Goal: Task Accomplishment & Management: Manage account settings

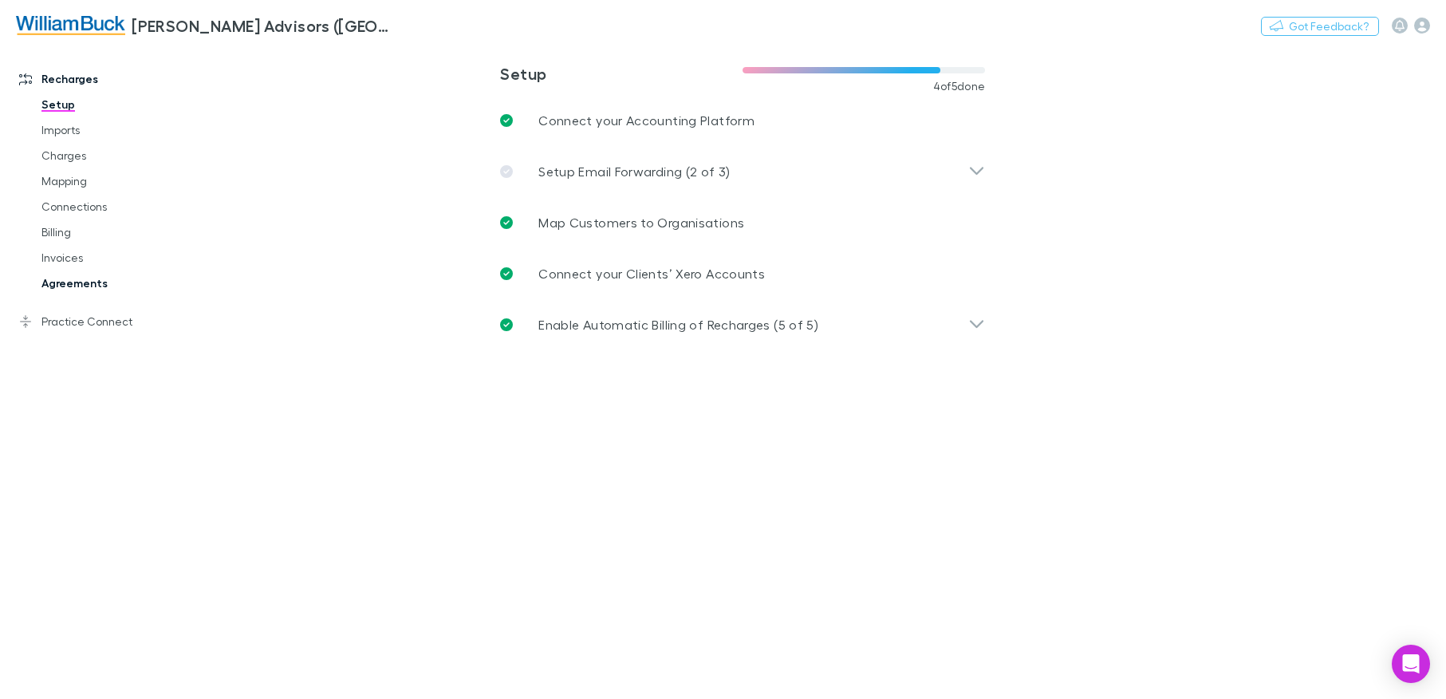
click at [85, 284] on link "Agreements" at bounding box center [120, 283] width 188 height 26
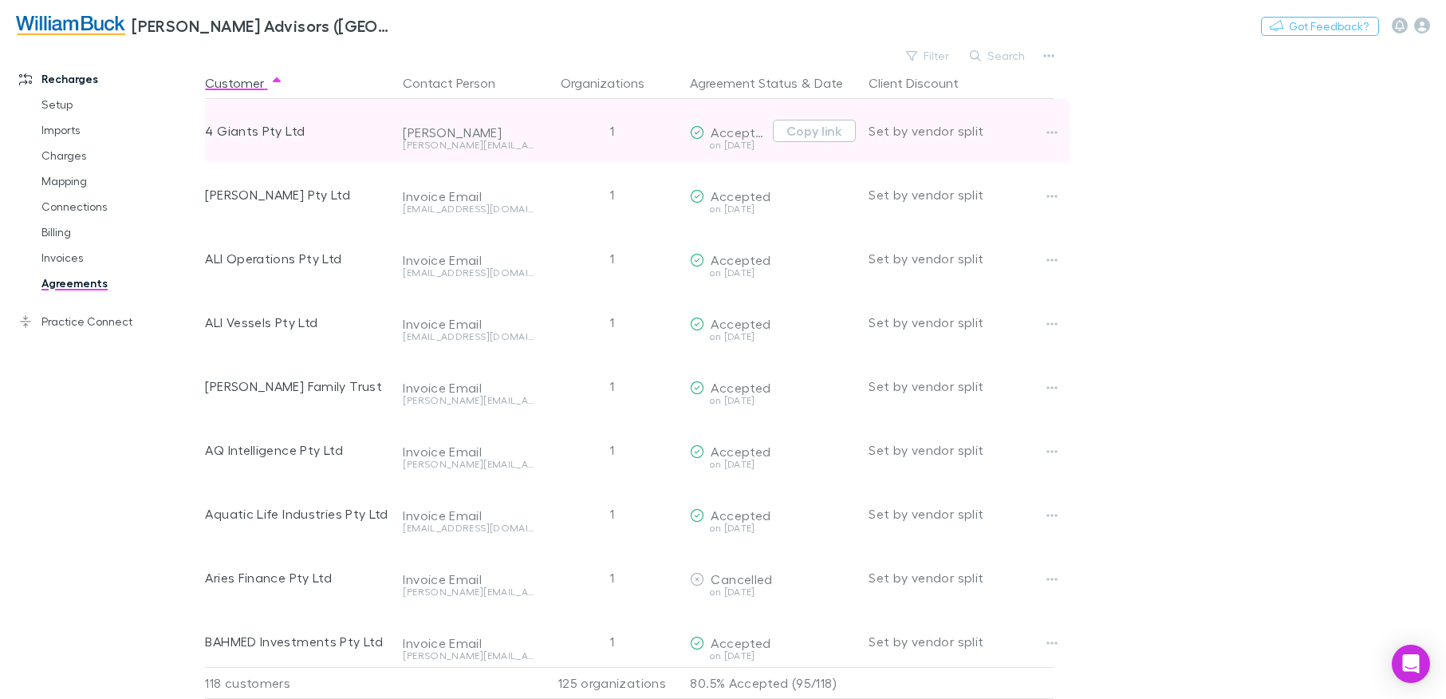
drag, startPoint x: 979, startPoint y: 59, endPoint x: 1076, endPoint y: 112, distance: 109.9
click at [979, 59] on icon "button" at bounding box center [975, 55] width 11 height 11
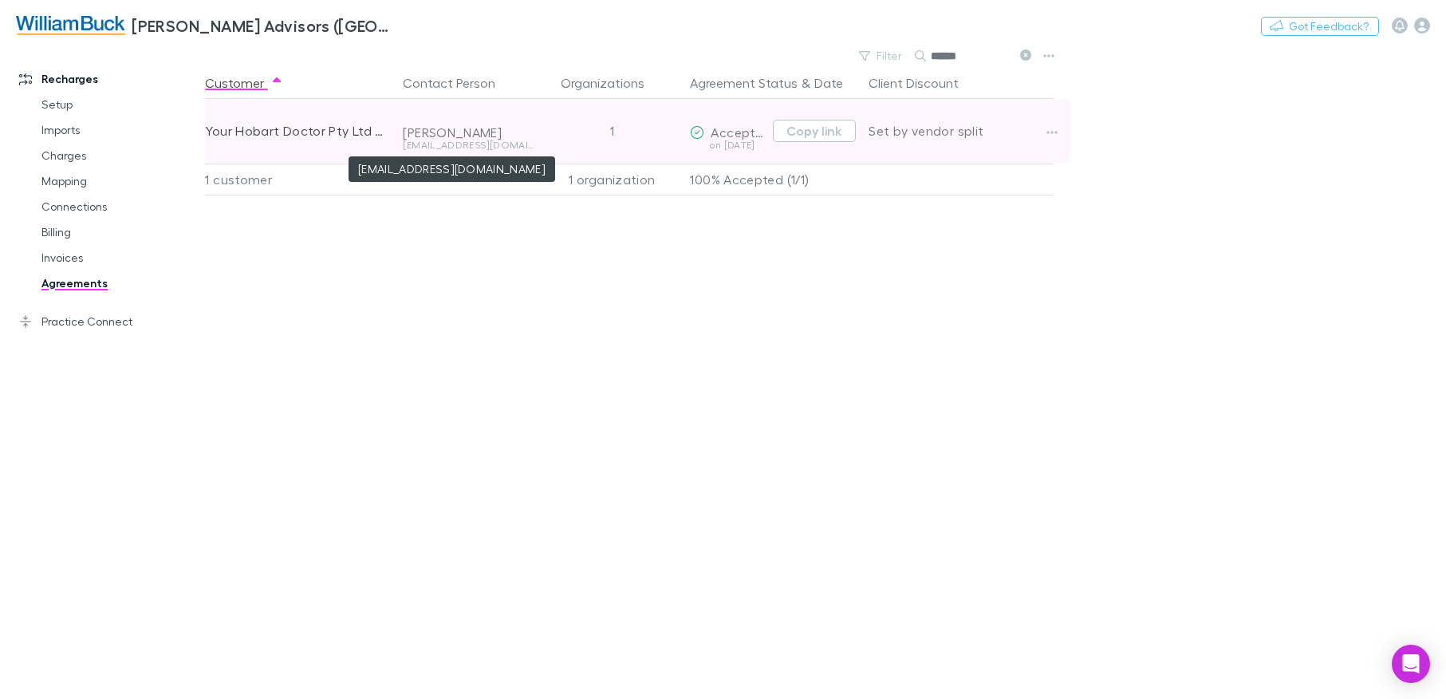
type input "******"
click at [452, 146] on div "[EMAIL_ADDRESS][DOMAIN_NAME]" at bounding box center [468, 145] width 131 height 10
click at [1056, 134] on icon "button" at bounding box center [1051, 132] width 11 height 13
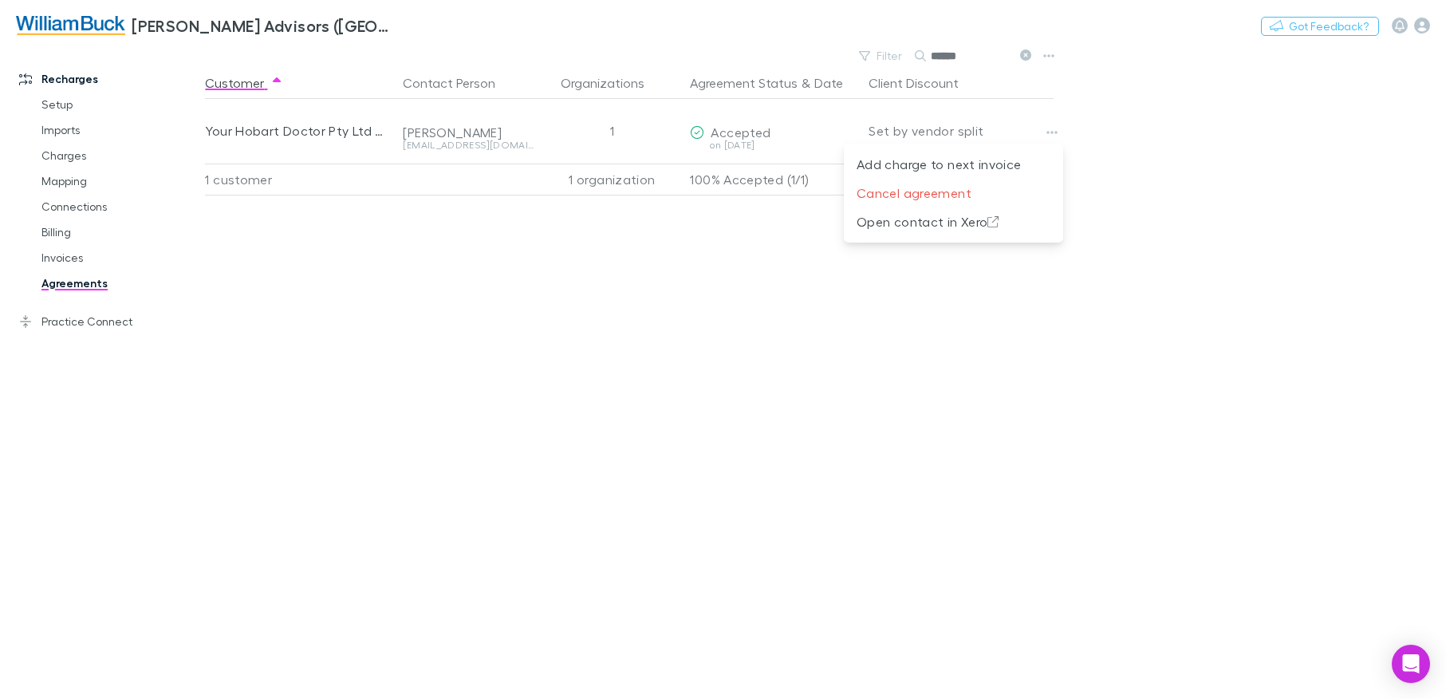
click at [991, 57] on div at bounding box center [723, 349] width 1446 height 699
click at [963, 61] on input "******" at bounding box center [971, 56] width 80 height 22
click at [984, 61] on input "******" at bounding box center [971, 56] width 80 height 22
click at [1022, 54] on icon at bounding box center [1025, 54] width 11 height 11
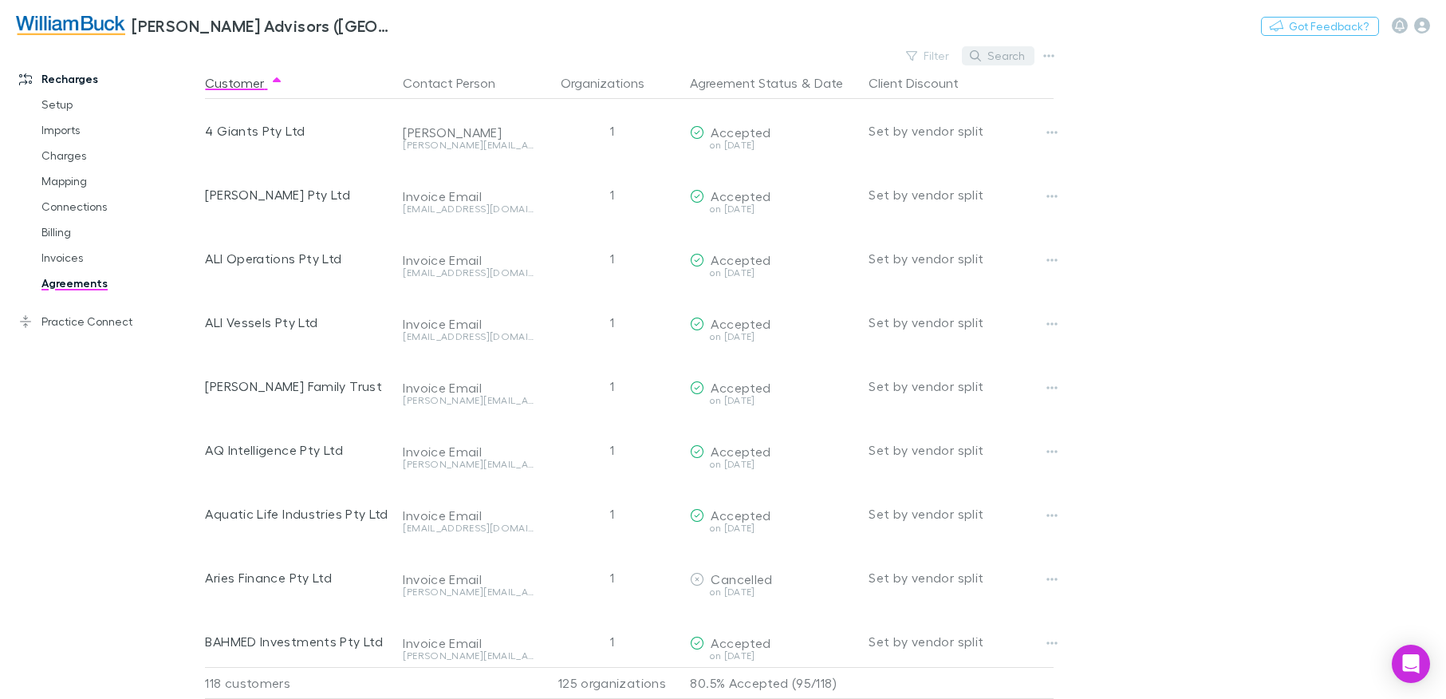
click at [1002, 56] on button "Search" at bounding box center [998, 55] width 73 height 19
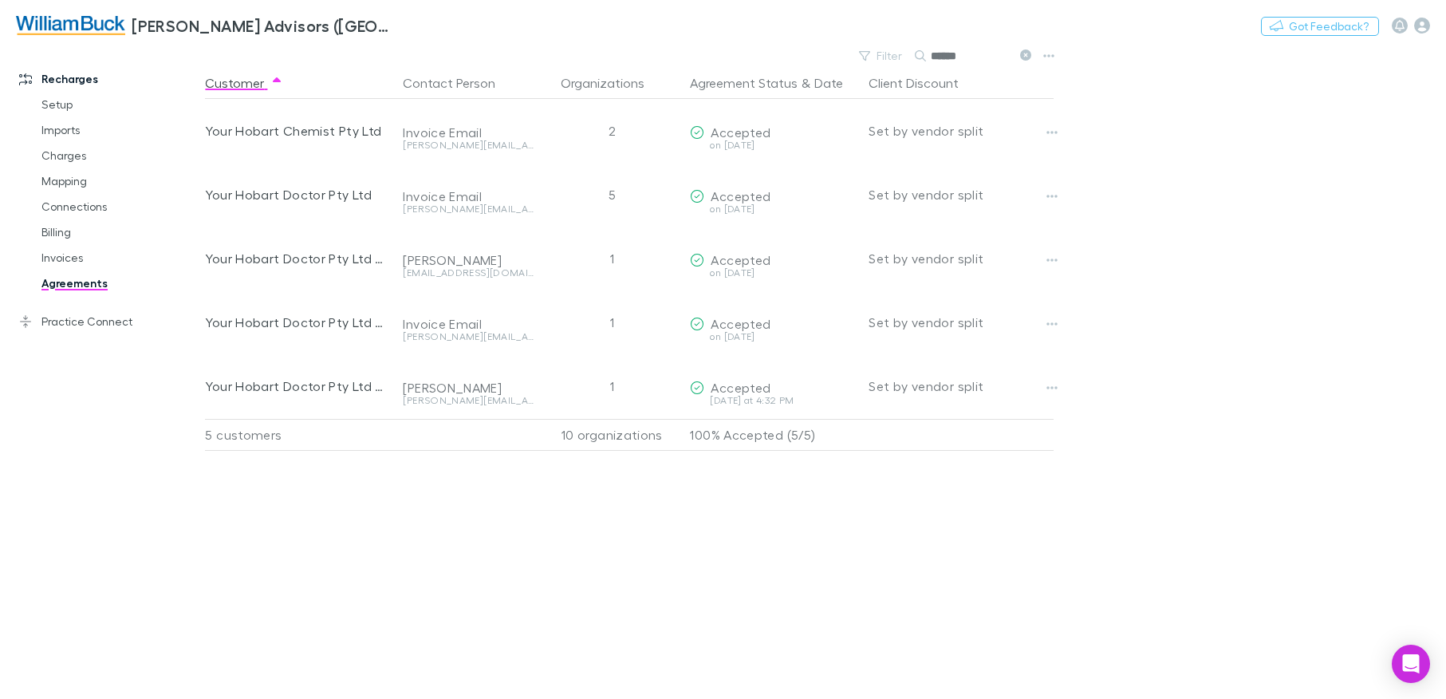
type input "******"
click at [1416, 667] on icon "Open Intercom Messenger" at bounding box center [1410, 663] width 21 height 21
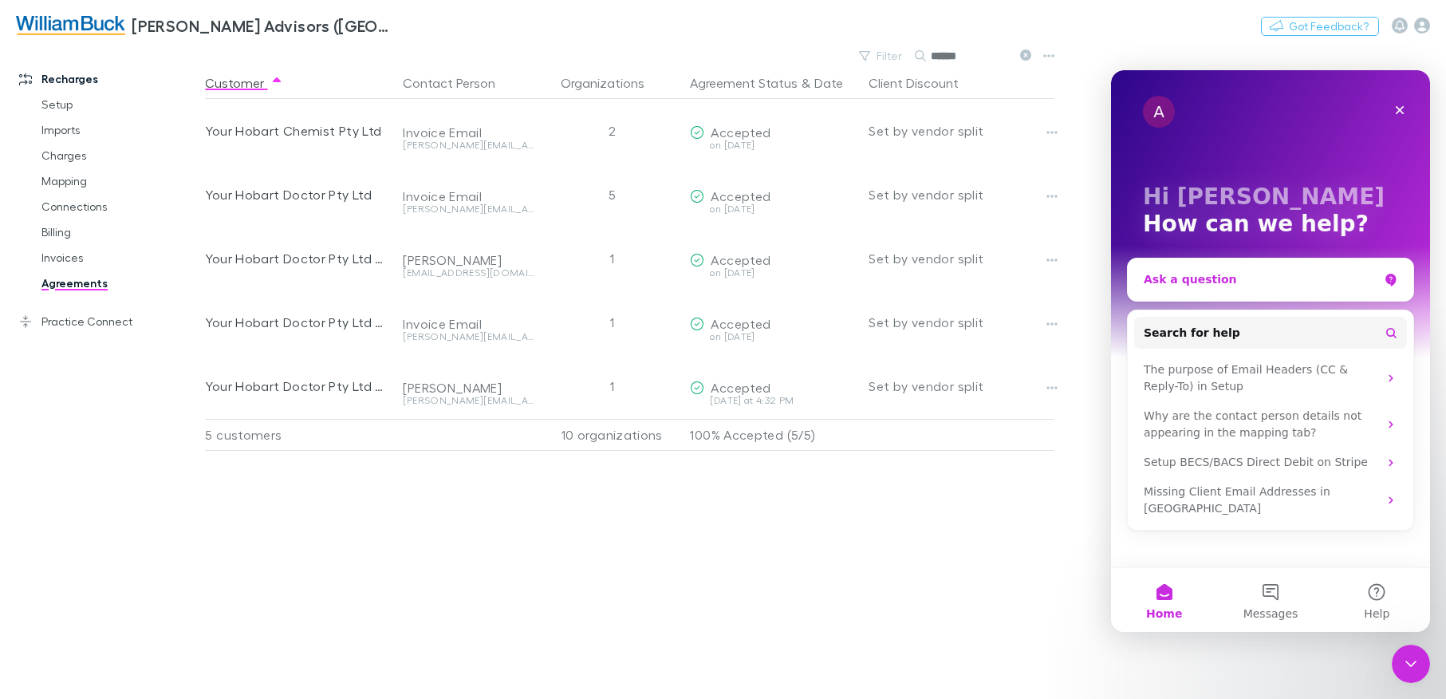
click at [1206, 285] on div "Ask a question" at bounding box center [1260, 279] width 234 height 17
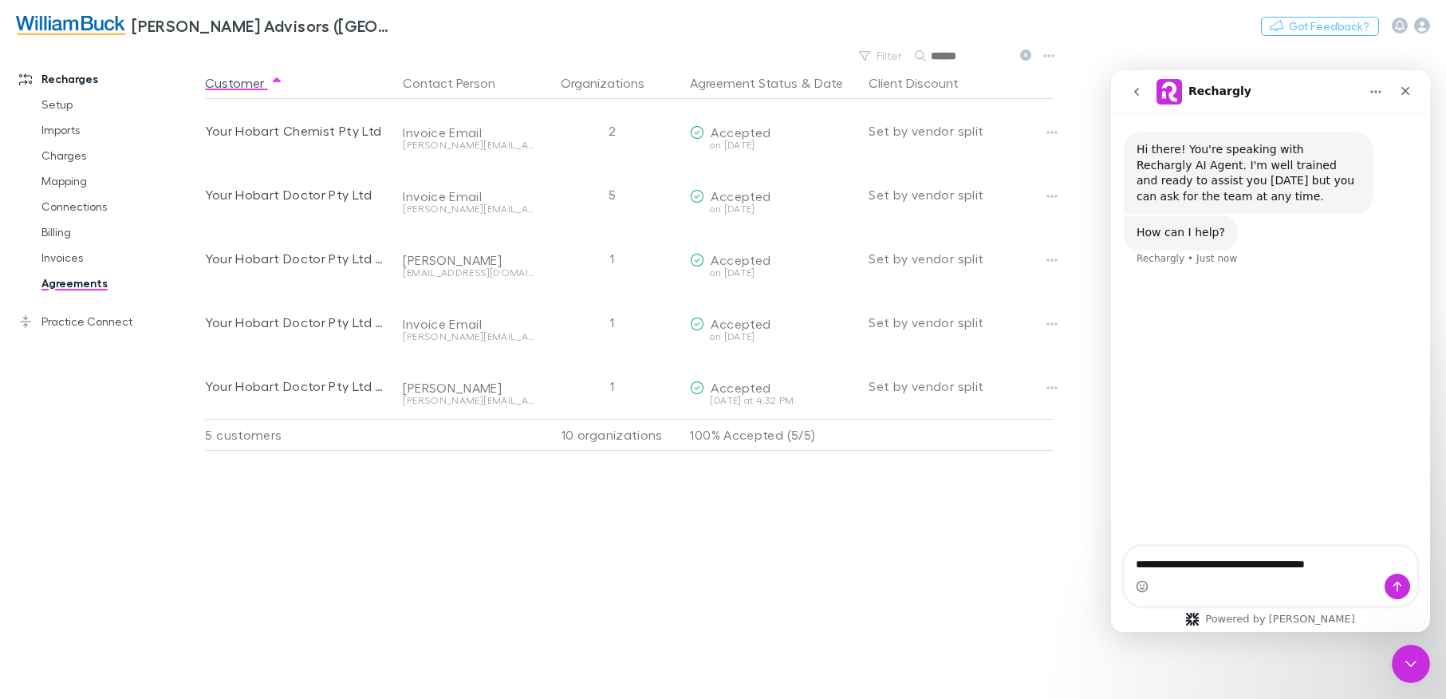
type textarea "**********"
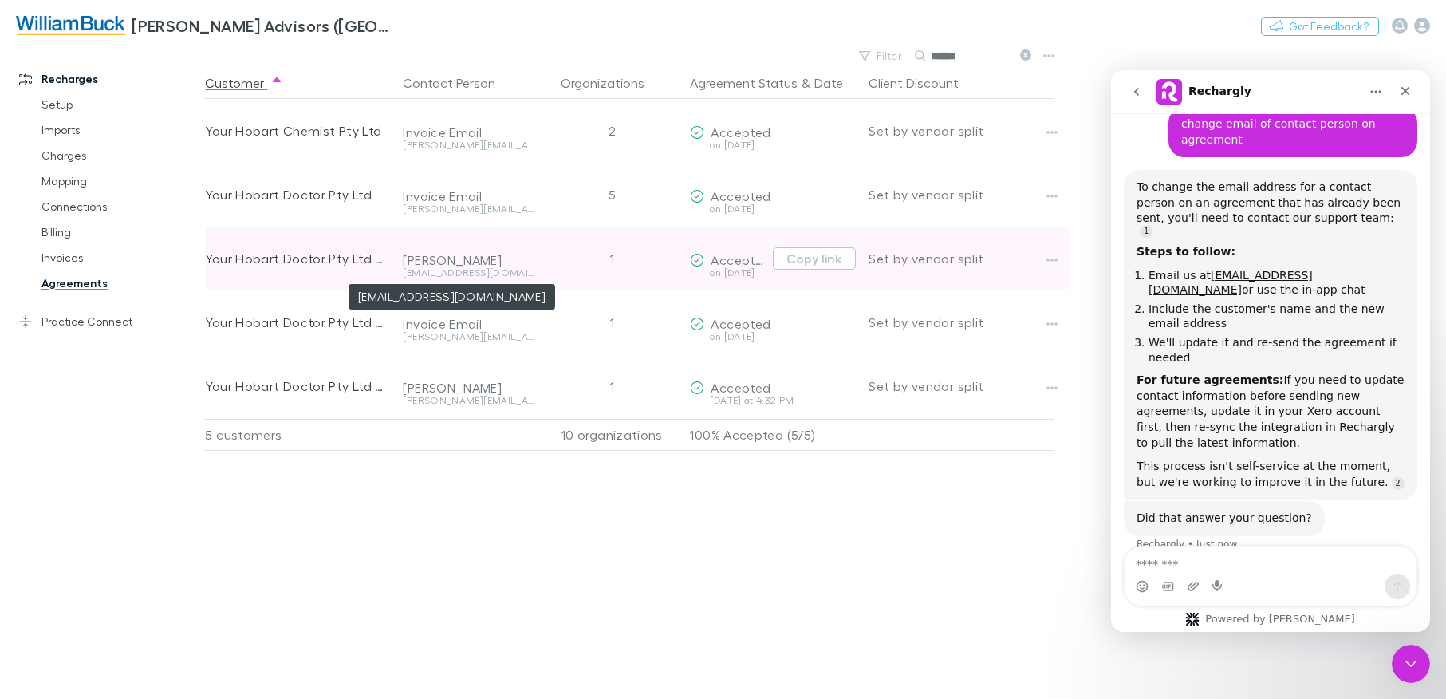
scroll to position [170, 0]
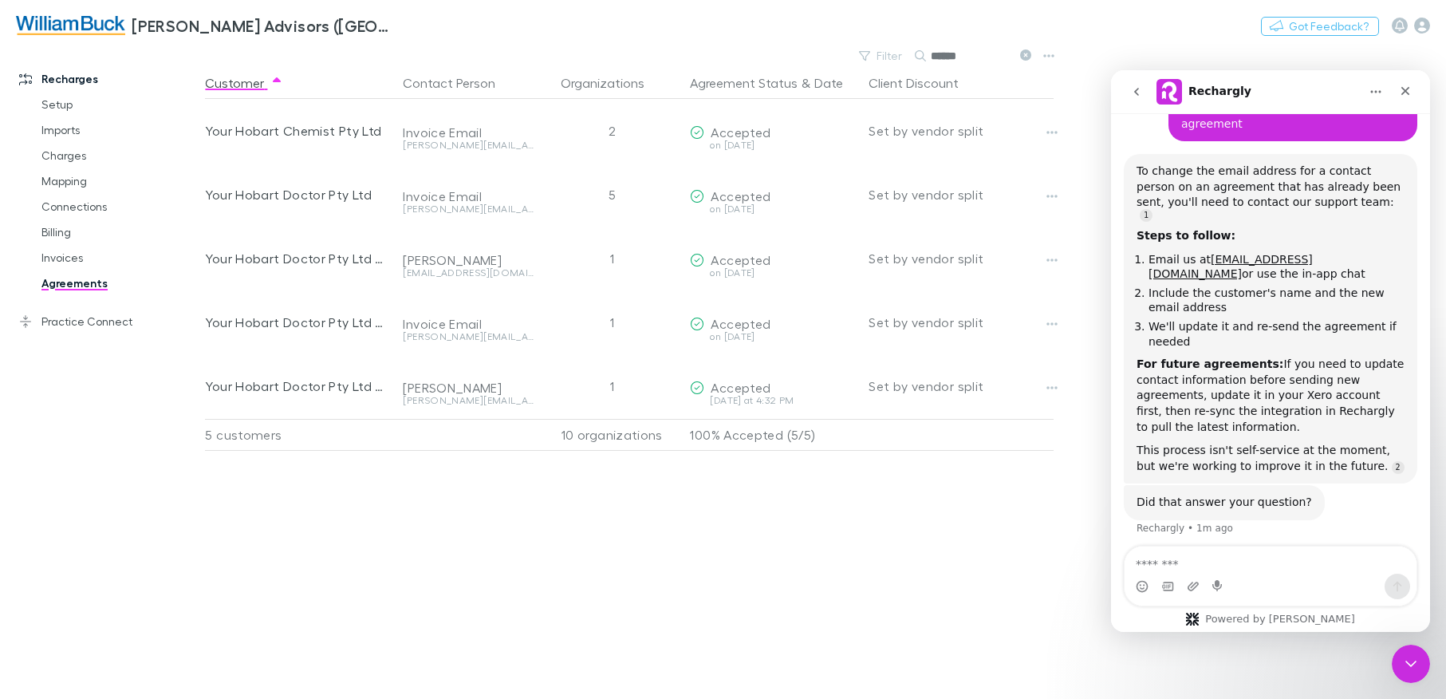
click at [969, 59] on input "******" at bounding box center [971, 56] width 80 height 22
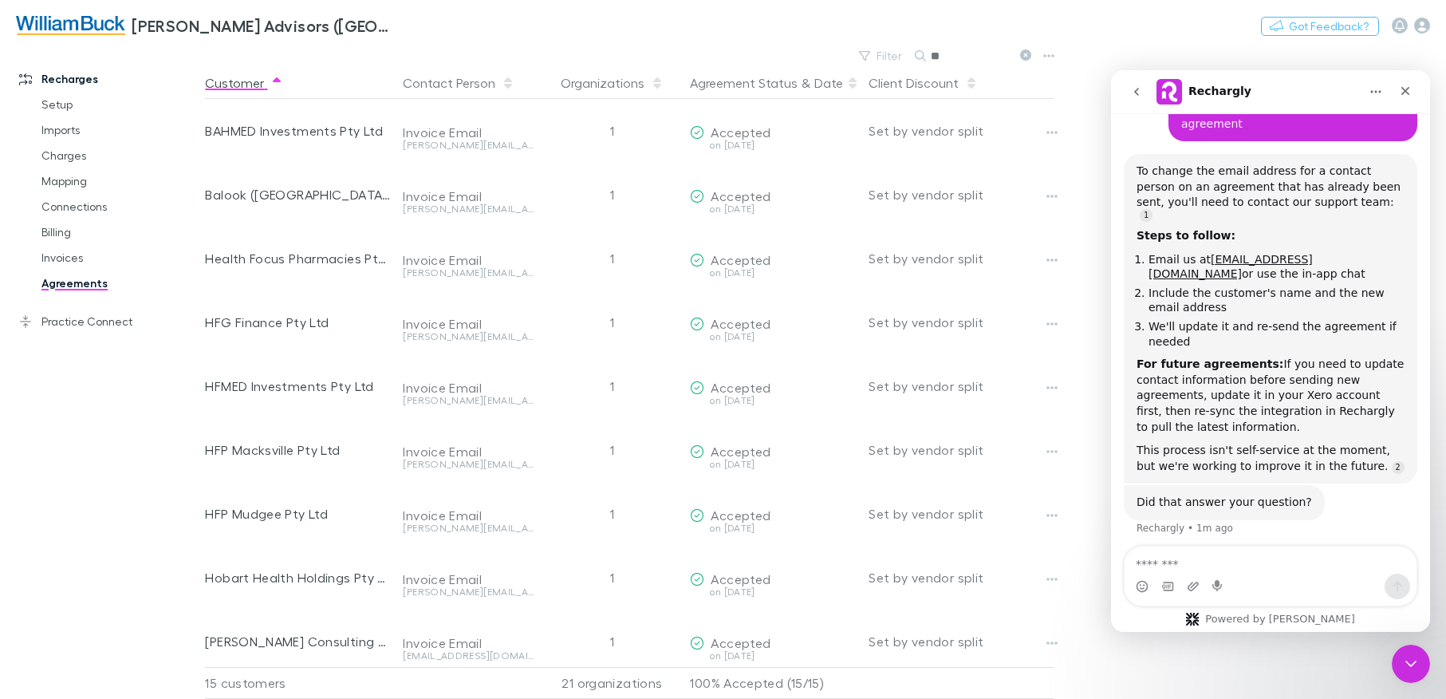
type input "*"
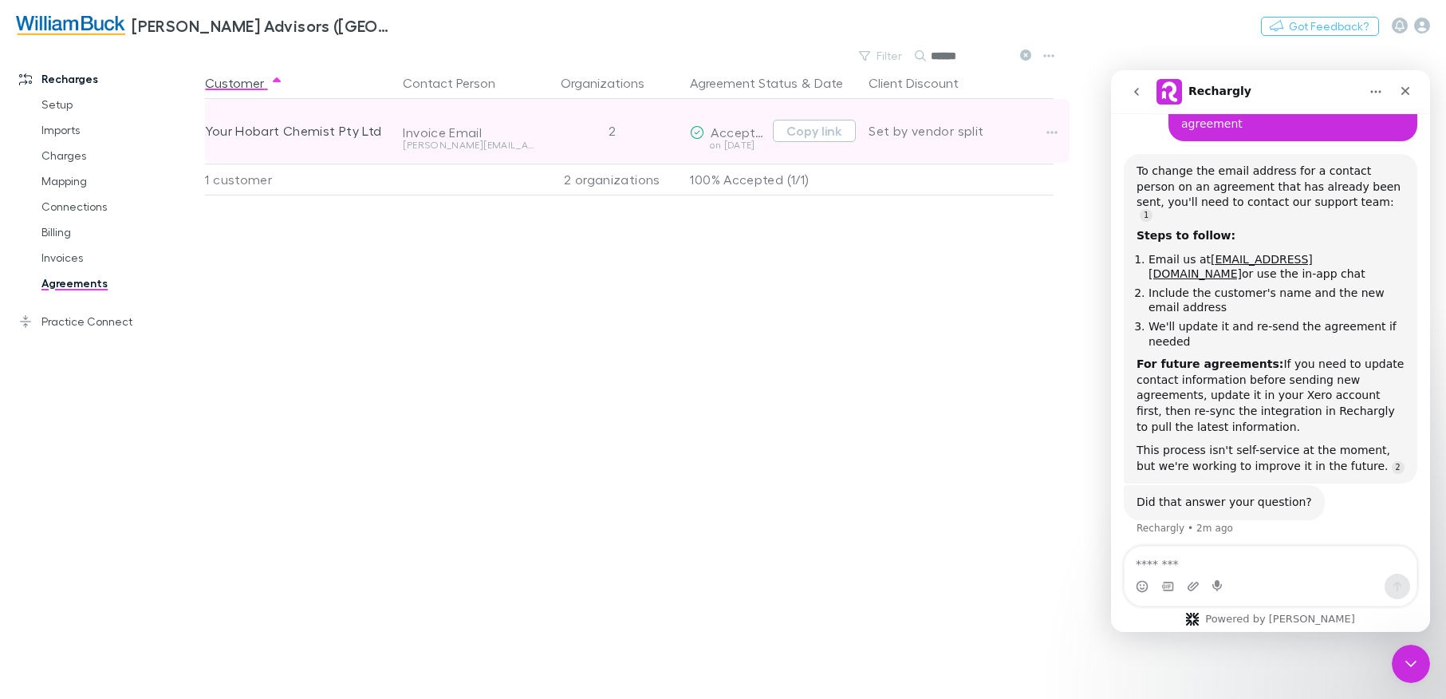
click at [609, 133] on div "2" at bounding box center [612, 131] width 144 height 64
click at [1053, 132] on icon "button" at bounding box center [1051, 132] width 11 height 13
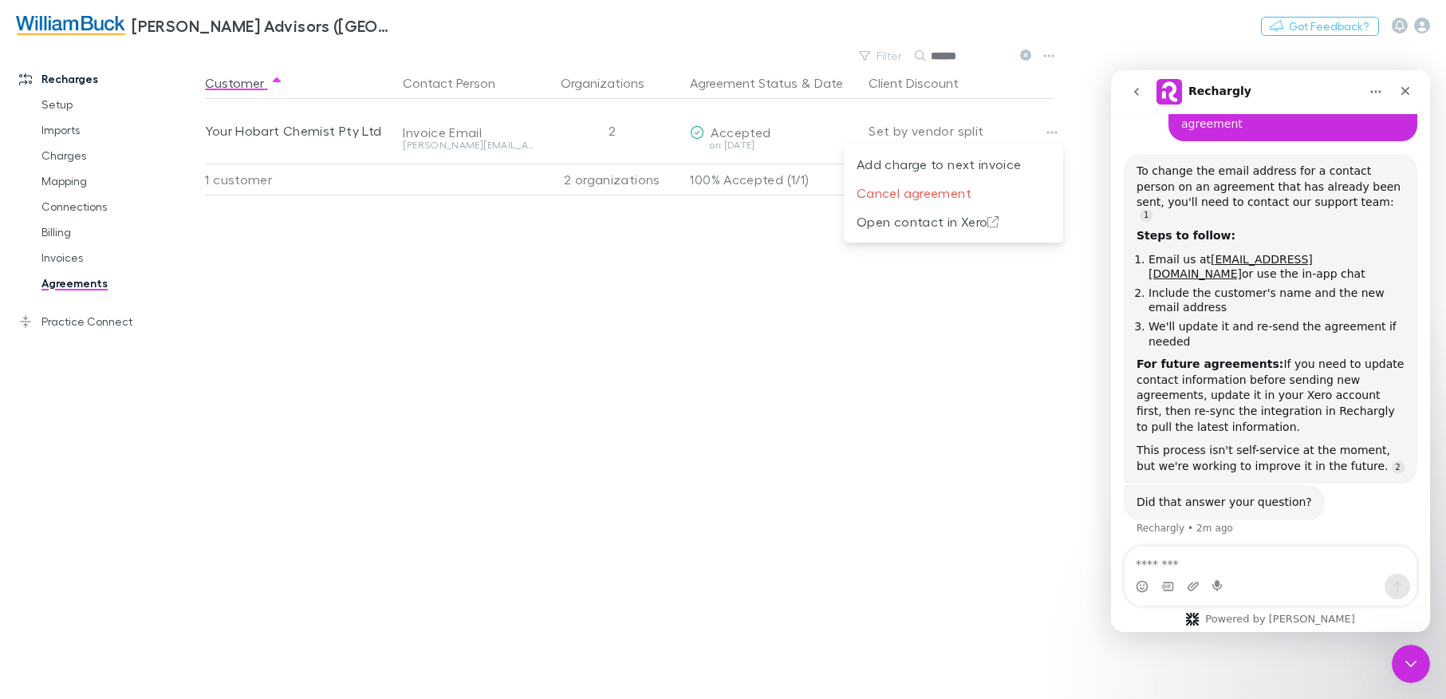
click at [532, 301] on div at bounding box center [723, 349] width 1446 height 699
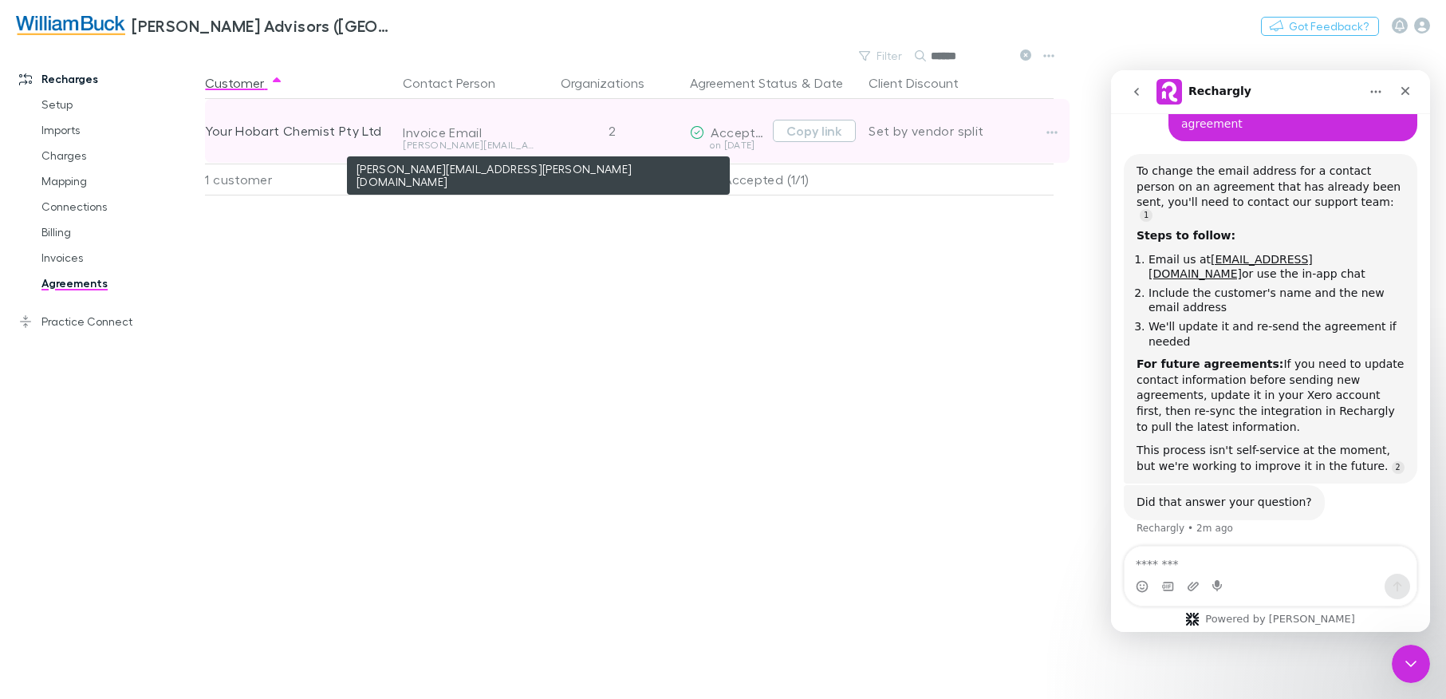
click at [462, 144] on div "[PERSON_NAME][EMAIL_ADDRESS][PERSON_NAME][DOMAIN_NAME]" at bounding box center [468, 145] width 131 height 10
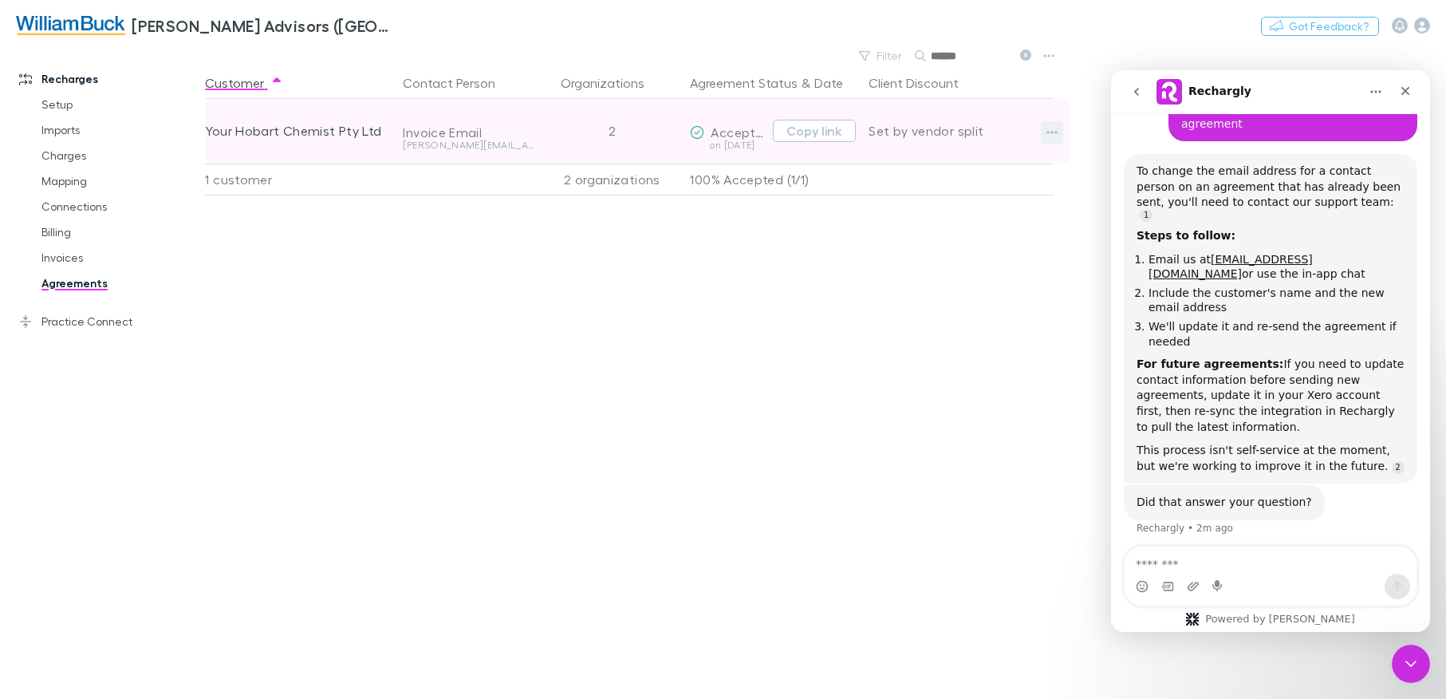
click at [1052, 136] on icon "button" at bounding box center [1051, 132] width 11 height 13
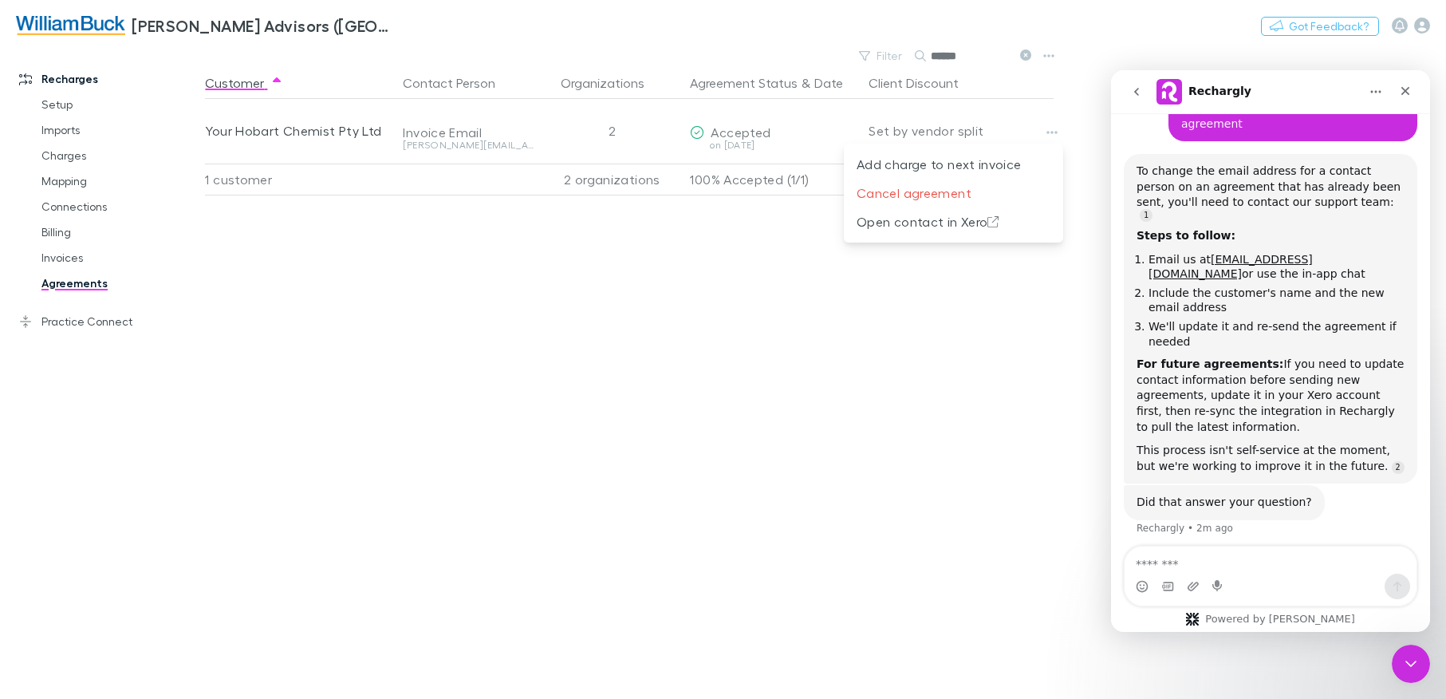
click at [868, 301] on div at bounding box center [723, 349] width 1446 height 699
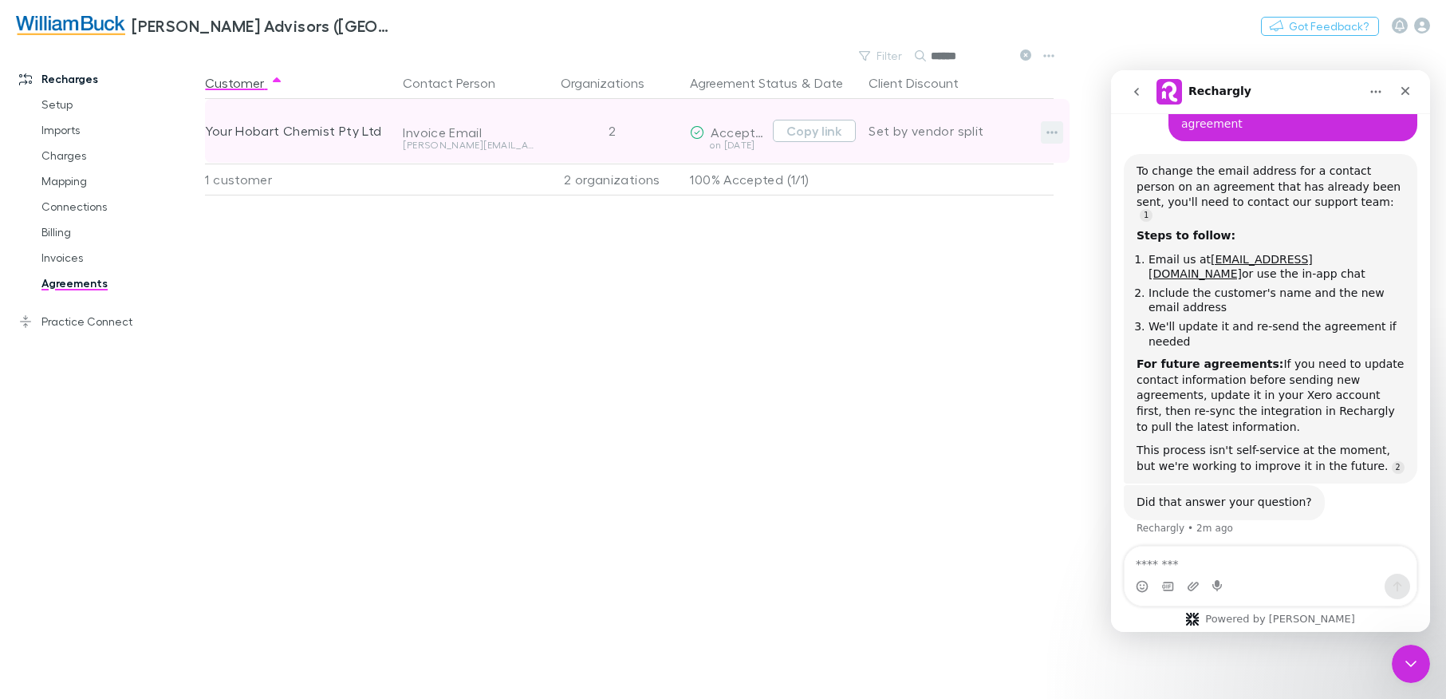
click at [1057, 136] on icon "button" at bounding box center [1051, 132] width 11 height 13
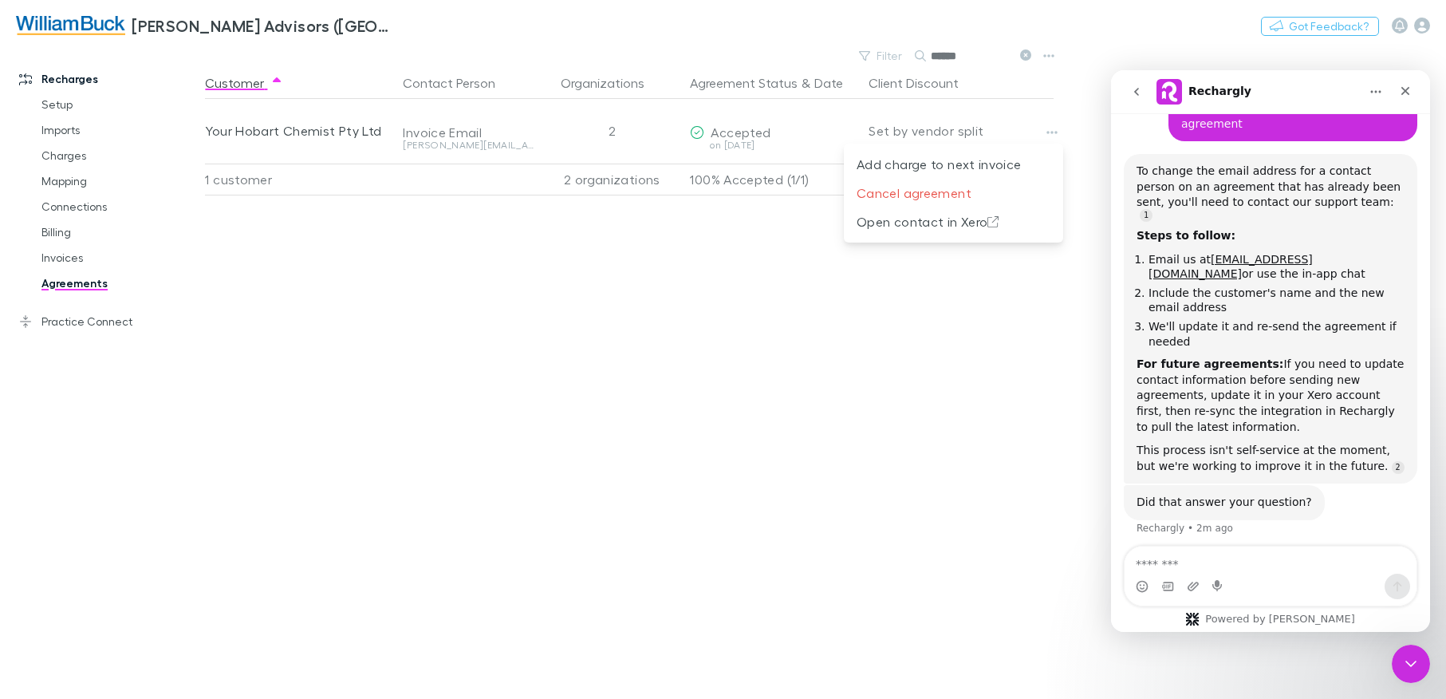
click at [882, 276] on div at bounding box center [723, 349] width 1446 height 699
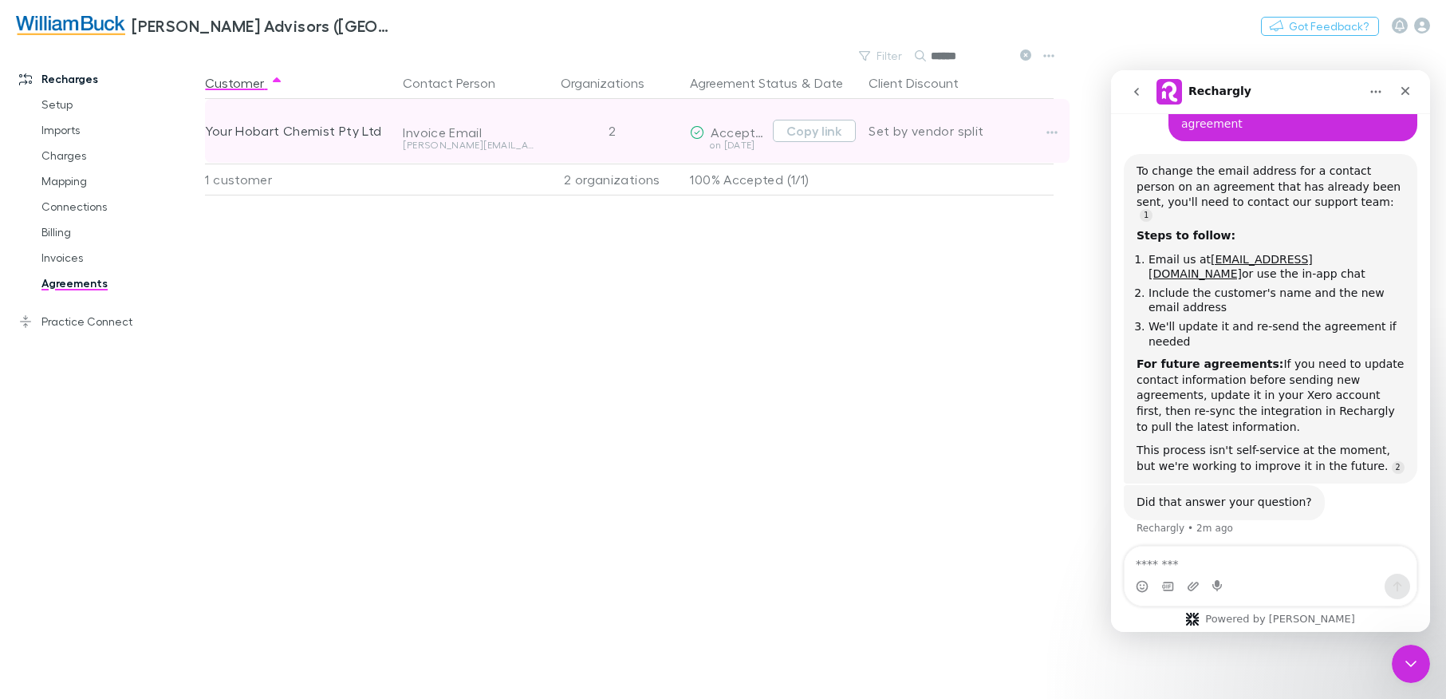
click at [723, 144] on div "on [DATE]" at bounding box center [728, 145] width 77 height 10
click at [485, 140] on div "Invoice Email" at bounding box center [468, 132] width 131 height 16
click at [337, 132] on div "Your Hobart Chemist Pty Ltd" at bounding box center [297, 131] width 185 height 64
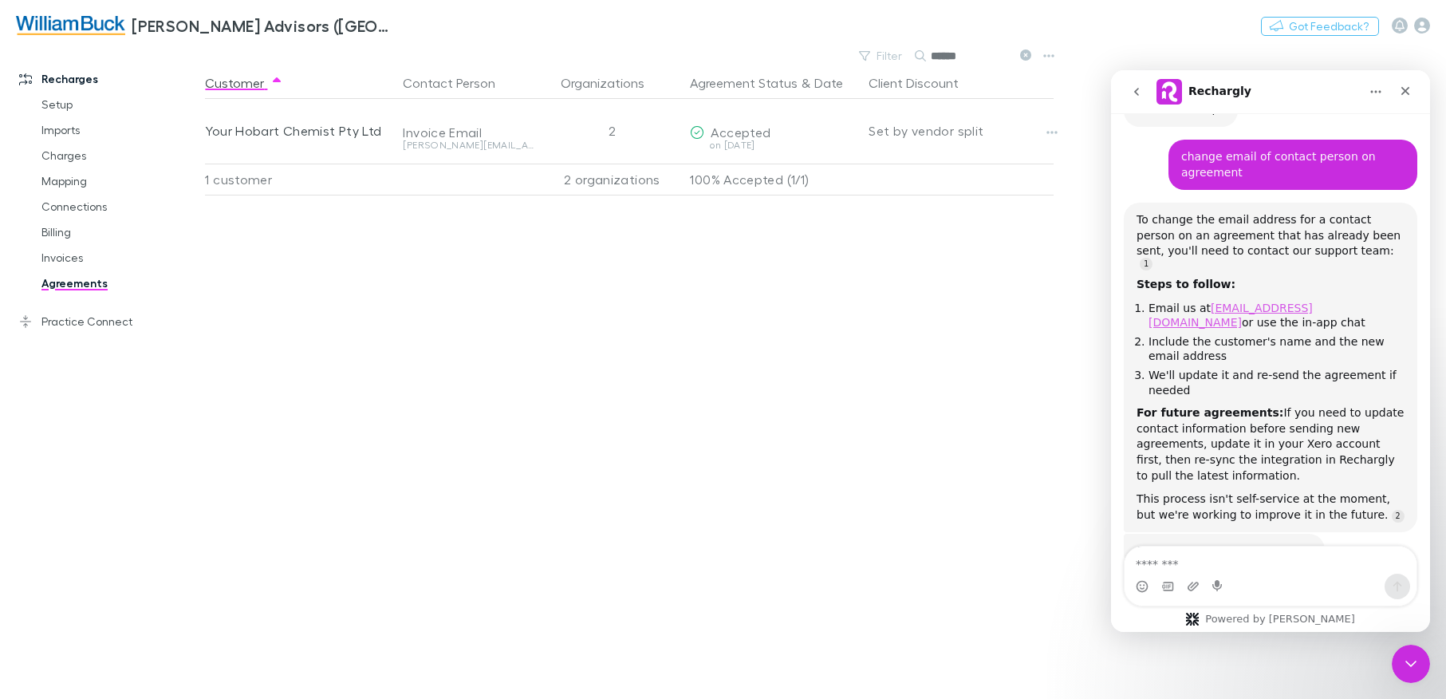
scroll to position [90, 0]
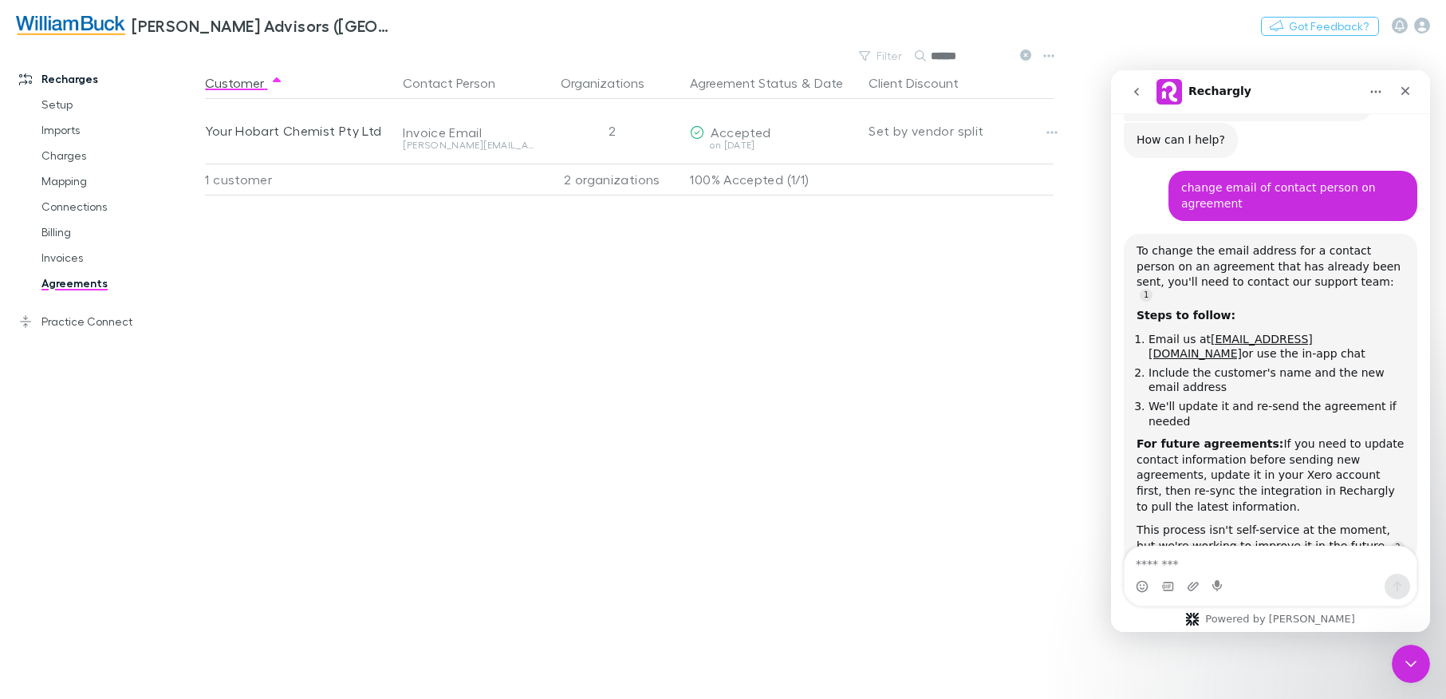
click at [986, 61] on input "******" at bounding box center [971, 56] width 80 height 22
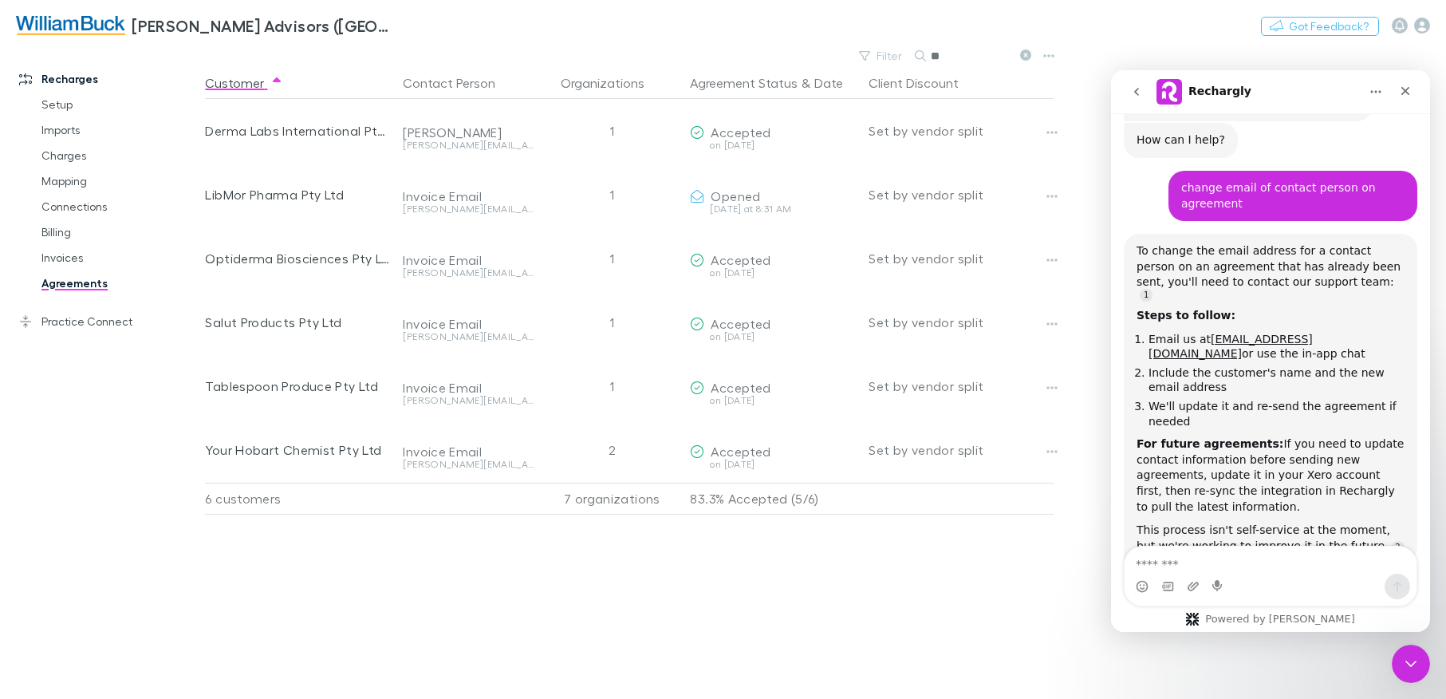
type input "*"
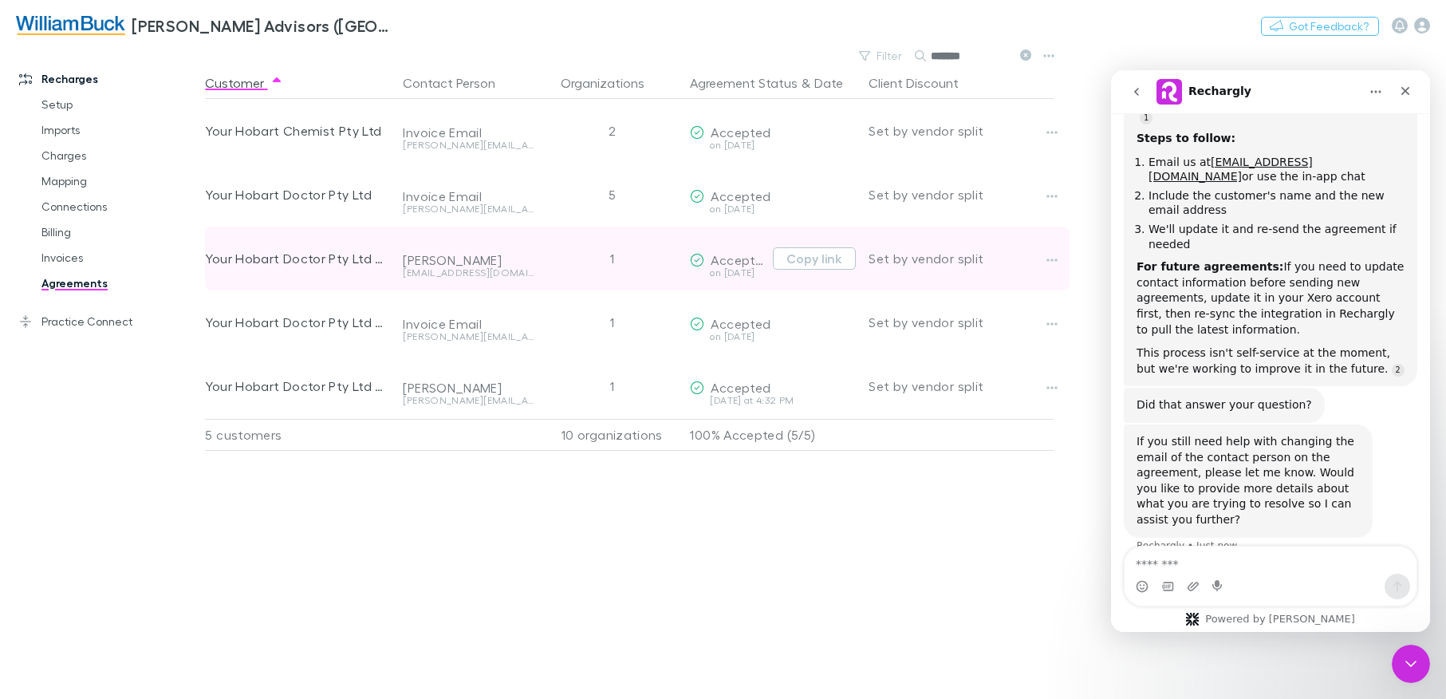
scroll to position [269, 0]
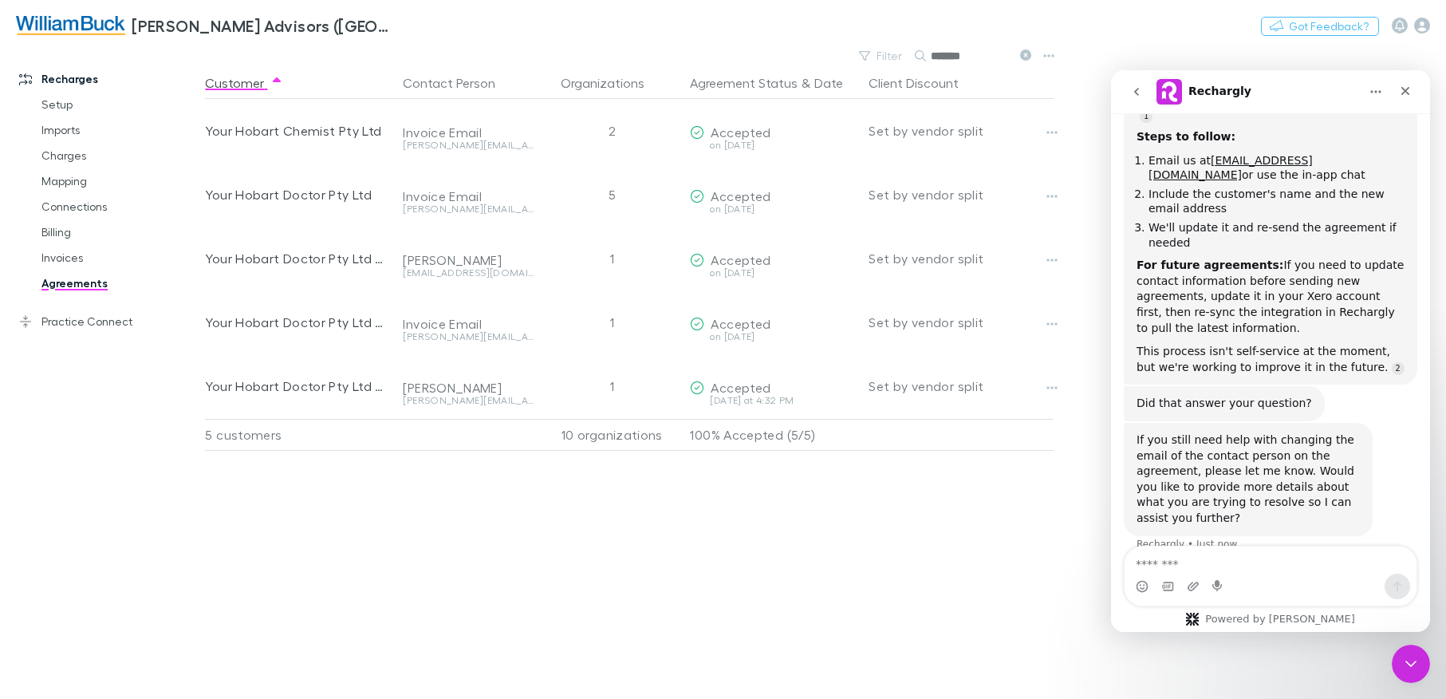
type input "*******"
click at [1265, 567] on textarea "Message…" at bounding box center [1270, 559] width 292 height 27
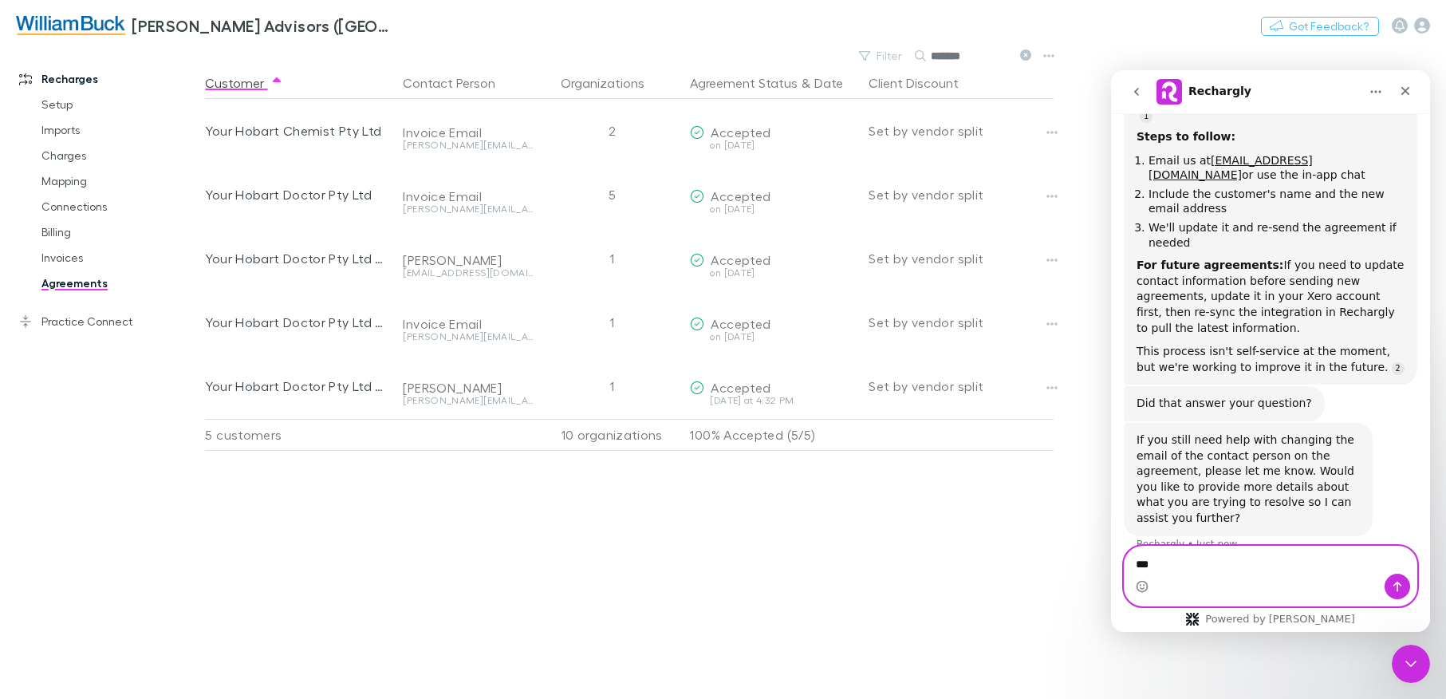
type textarea "***"
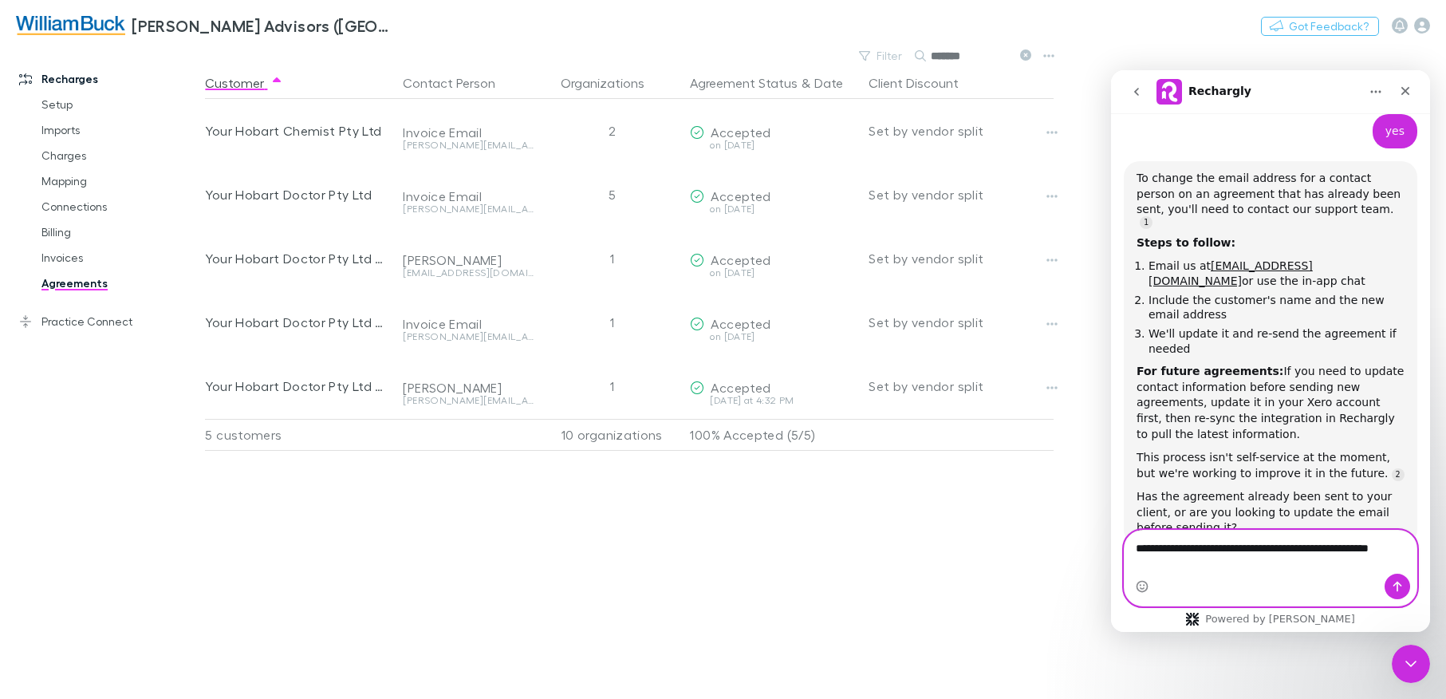
scroll to position [718, 0]
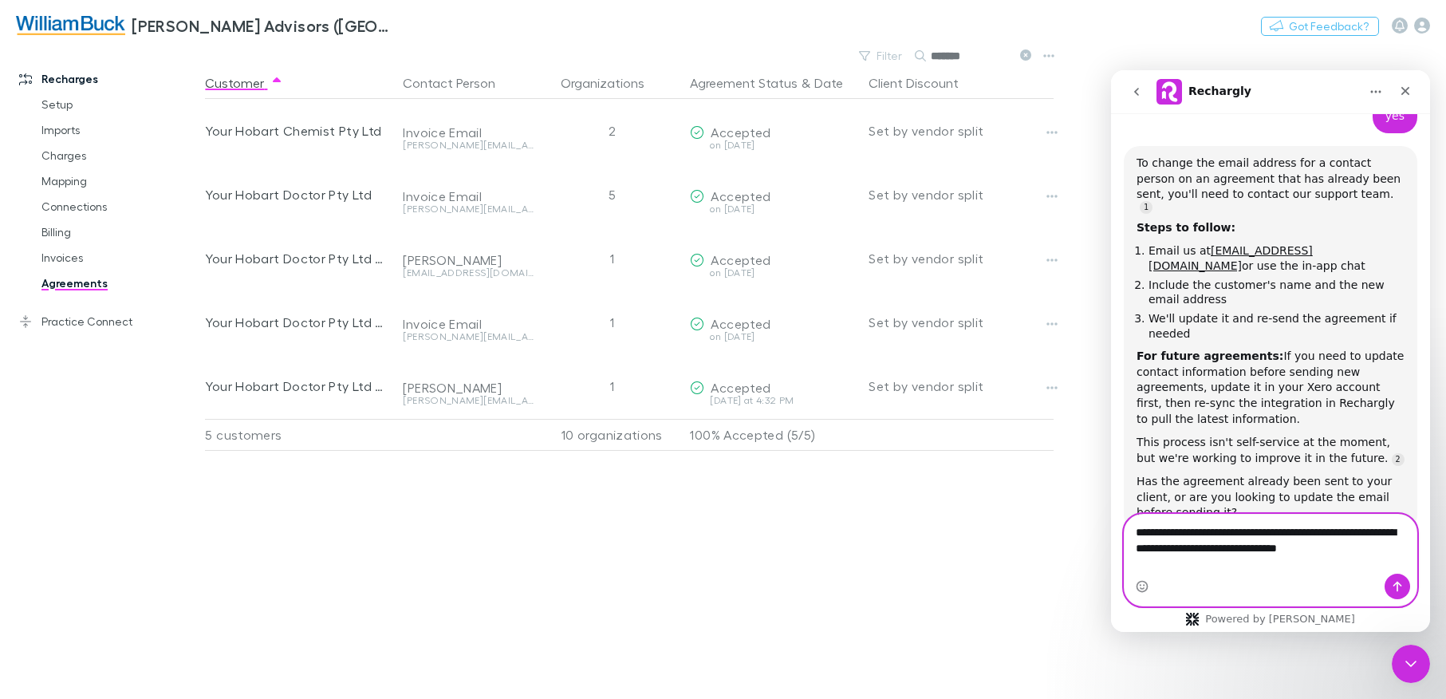
type textarea "**********"
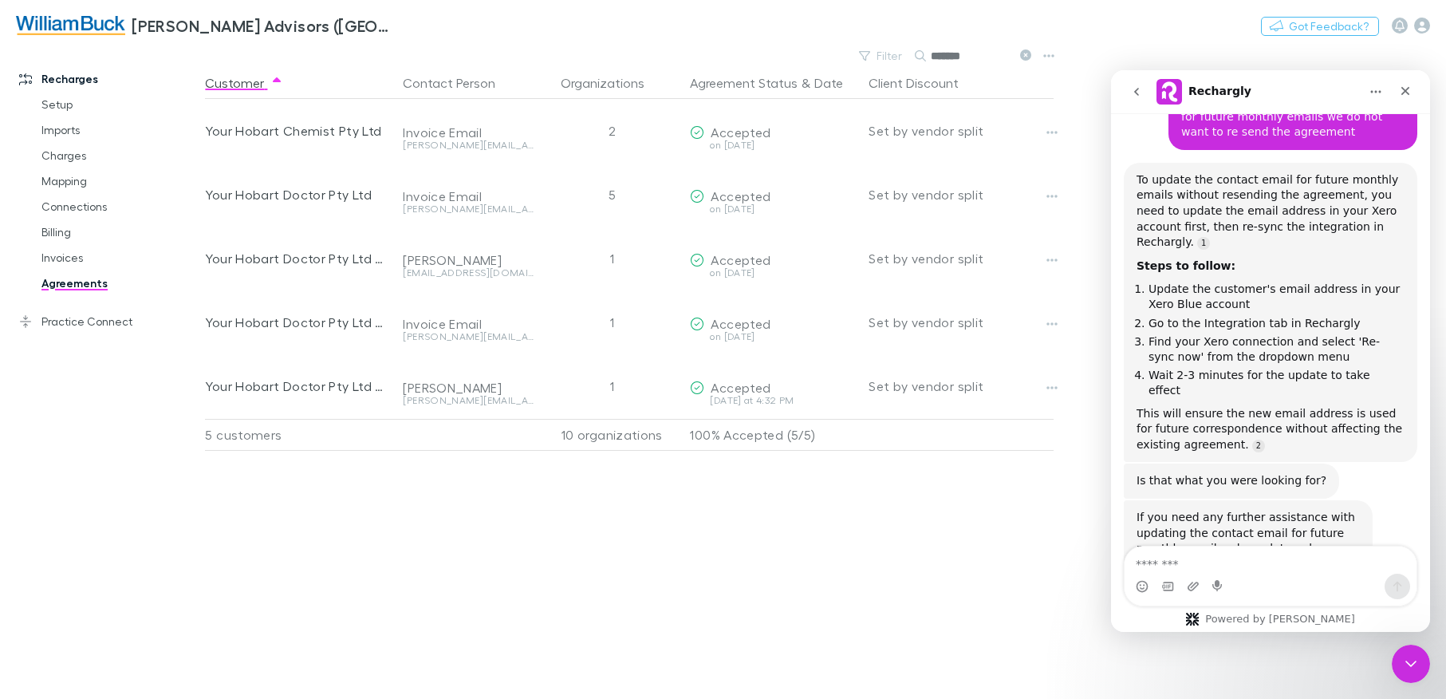
scroll to position [1184, 0]
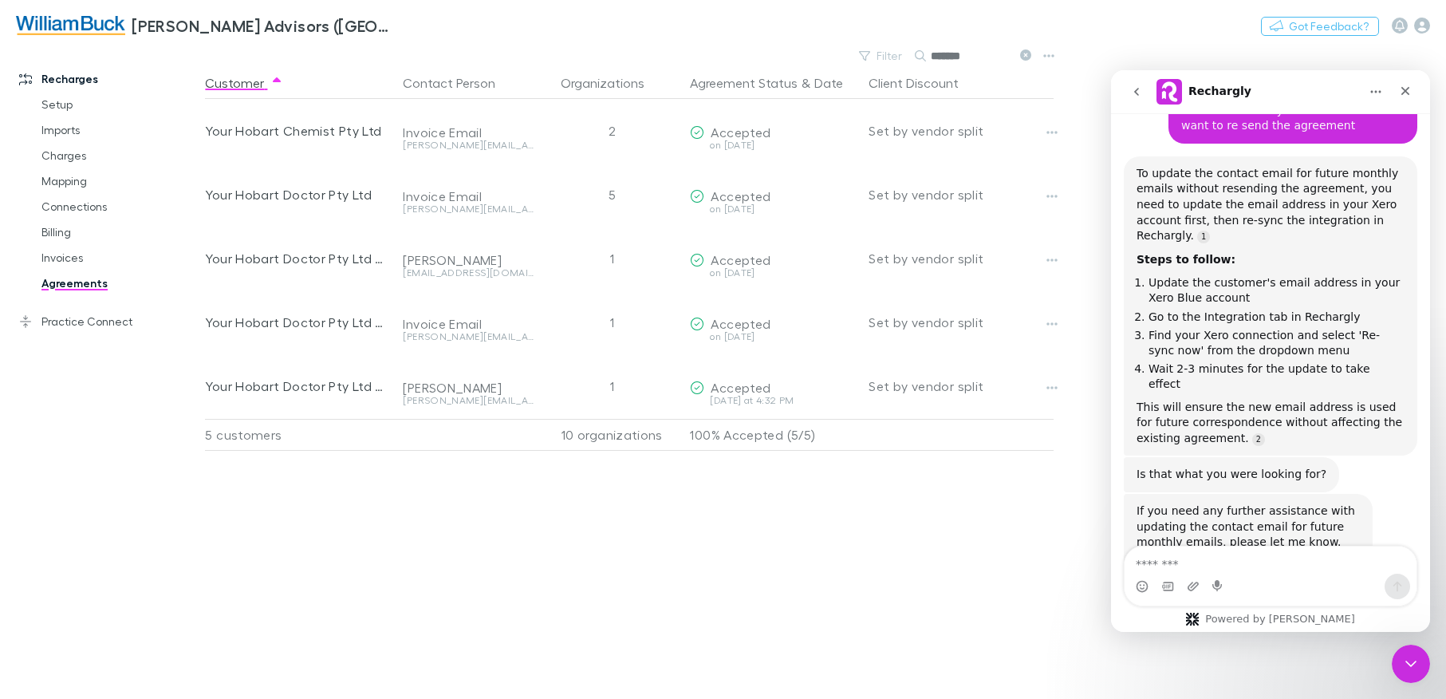
drag, startPoint x: 1309, startPoint y: 580, endPoint x: 1321, endPoint y: 572, distance: 13.7
click at [1311, 579] on div "Intercom messenger" at bounding box center [1270, 586] width 292 height 26
click at [1297, 568] on textarea "Message…" at bounding box center [1270, 559] width 292 height 27
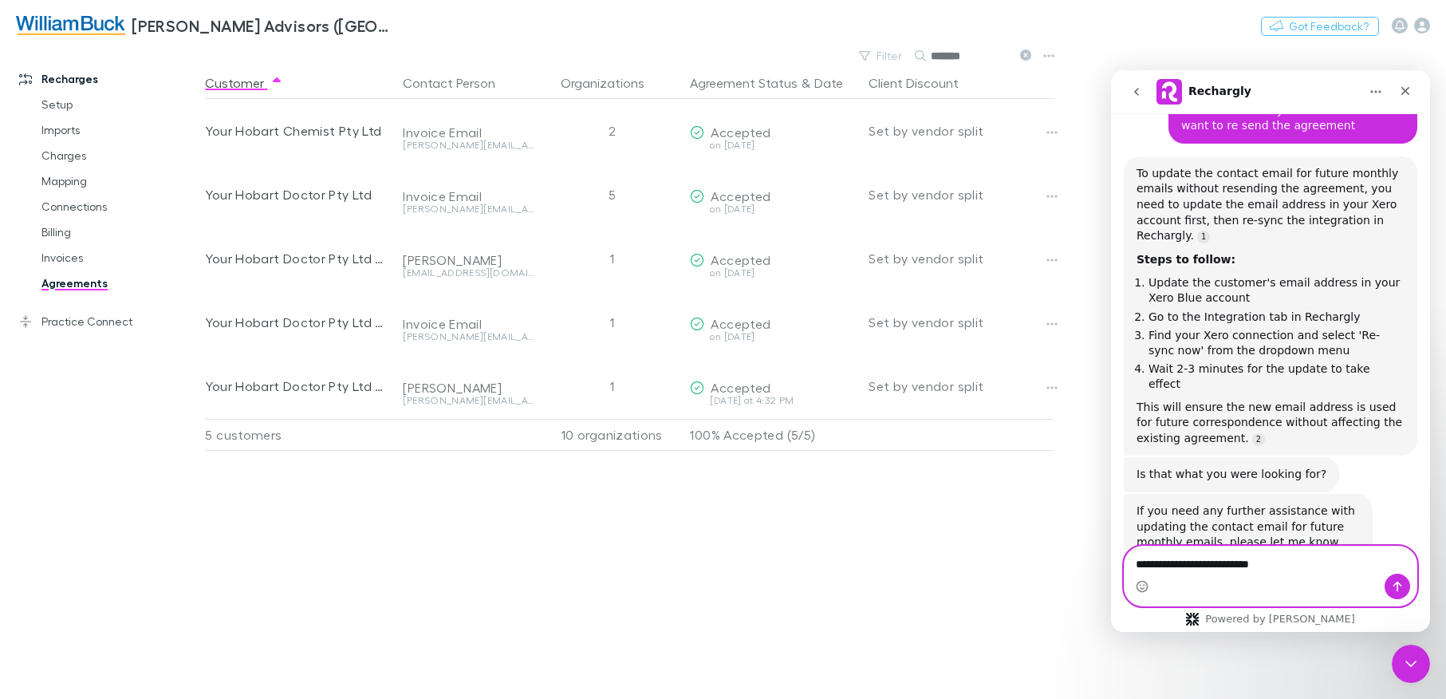
type textarea "**********"
click at [1378, 95] on icon "Home" at bounding box center [1375, 91] width 13 height 13
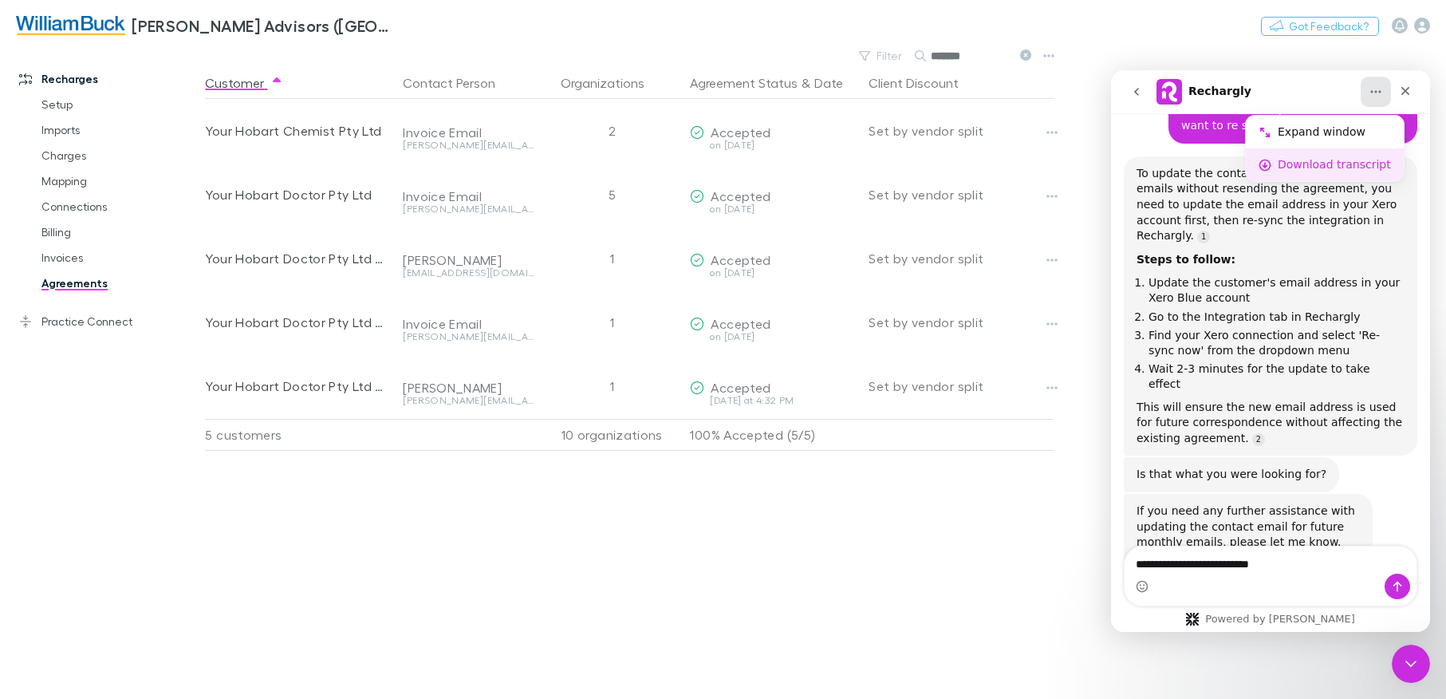
click at [1357, 161] on div "Download transcript" at bounding box center [1333, 164] width 113 height 17
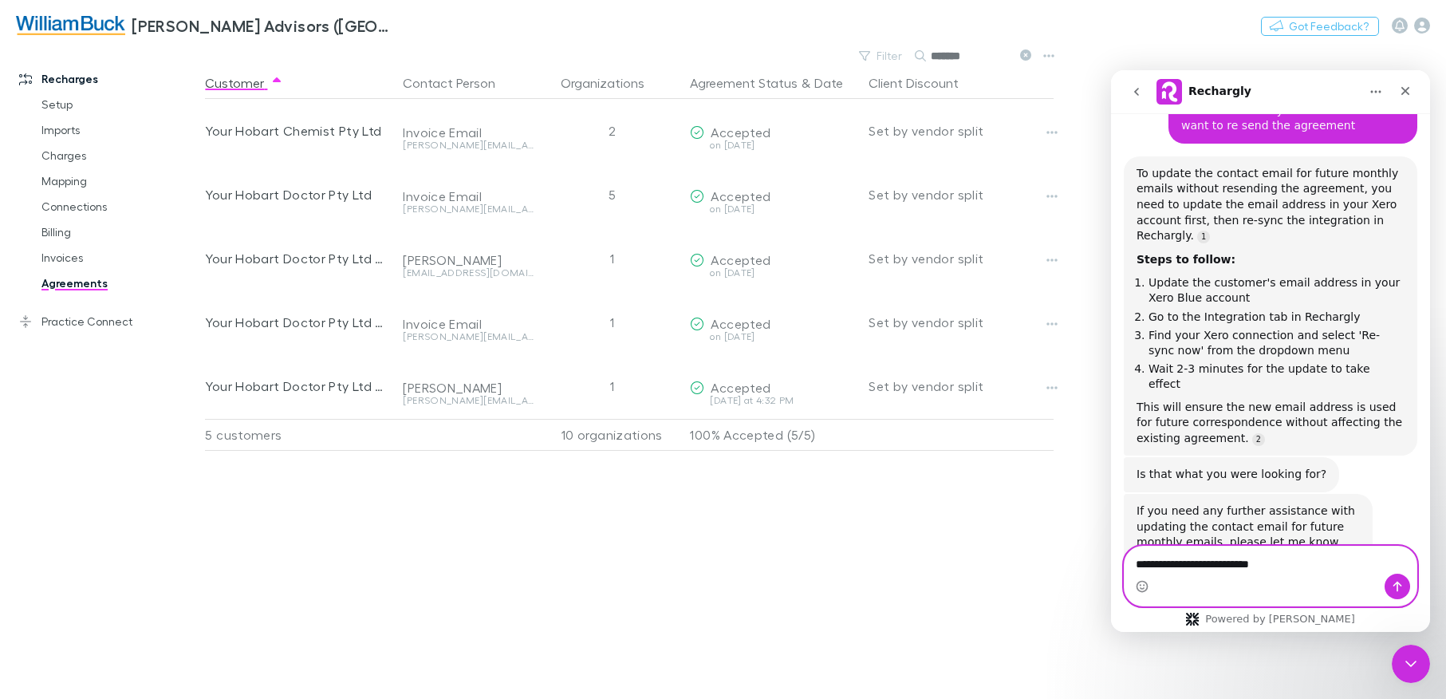
drag, startPoint x: 1297, startPoint y: 571, endPoint x: 1305, endPoint y: 572, distance: 8.8
click at [1297, 571] on textarea "**********" at bounding box center [1270, 559] width 292 height 27
click at [1399, 581] on icon "Send a message…" at bounding box center [1397, 586] width 13 height 13
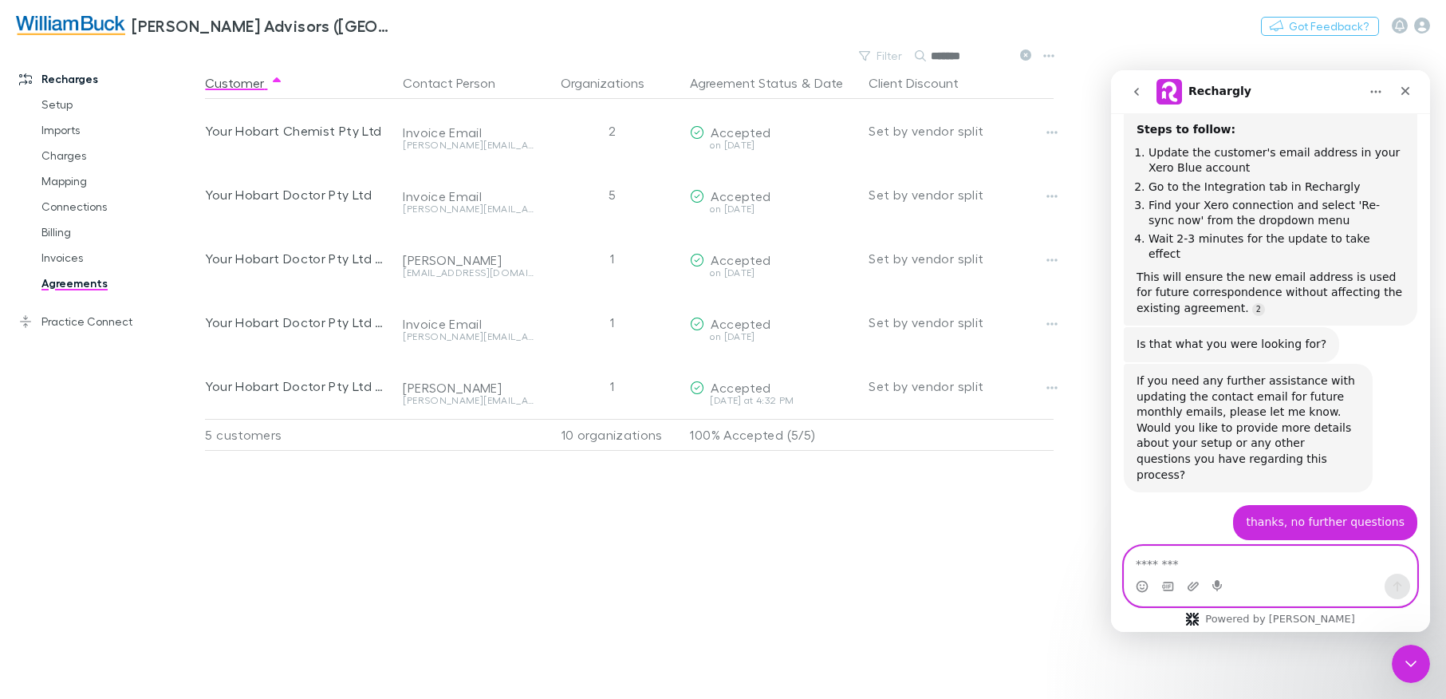
scroll to position [1341, 0]
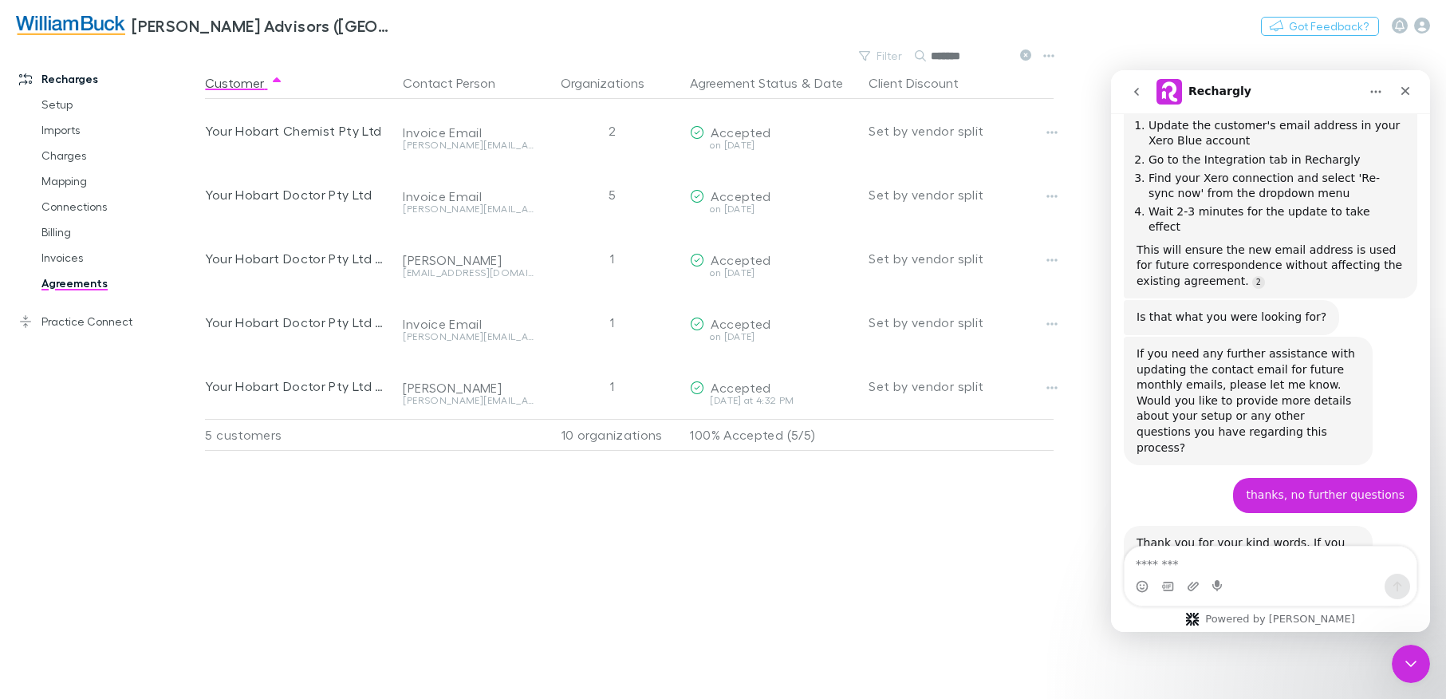
click at [1377, 92] on icon "Home" at bounding box center [1375, 91] width 13 height 13
click at [1329, 171] on div "Download transcript" at bounding box center [1333, 164] width 113 height 17
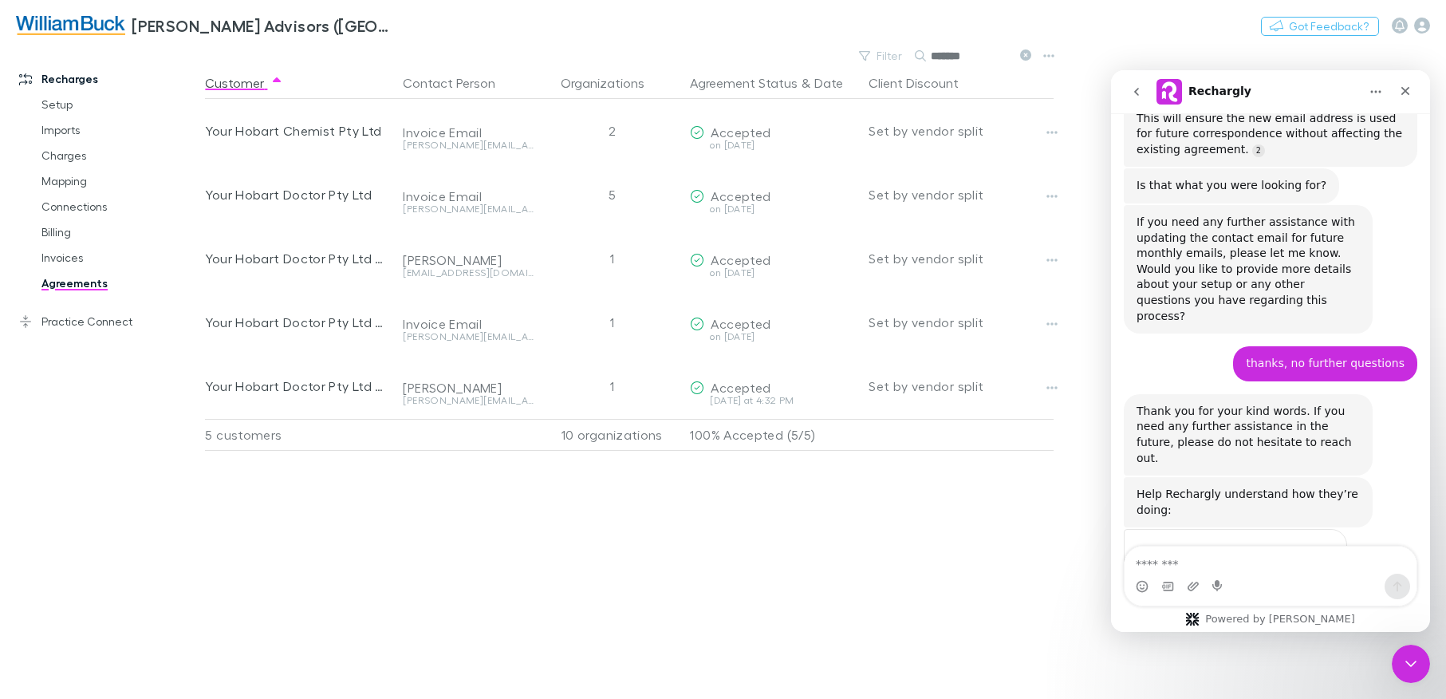
drag, startPoint x: 839, startPoint y: 667, endPoint x: 1078, endPoint y: 605, distance: 247.0
click at [840, 667] on div "Customer Contact Person Organizations Agreement Status & Date Client Discount Y…" at bounding box center [643, 383] width 877 height 632
click at [1408, 92] on icon "Close" at bounding box center [1405, 91] width 13 height 13
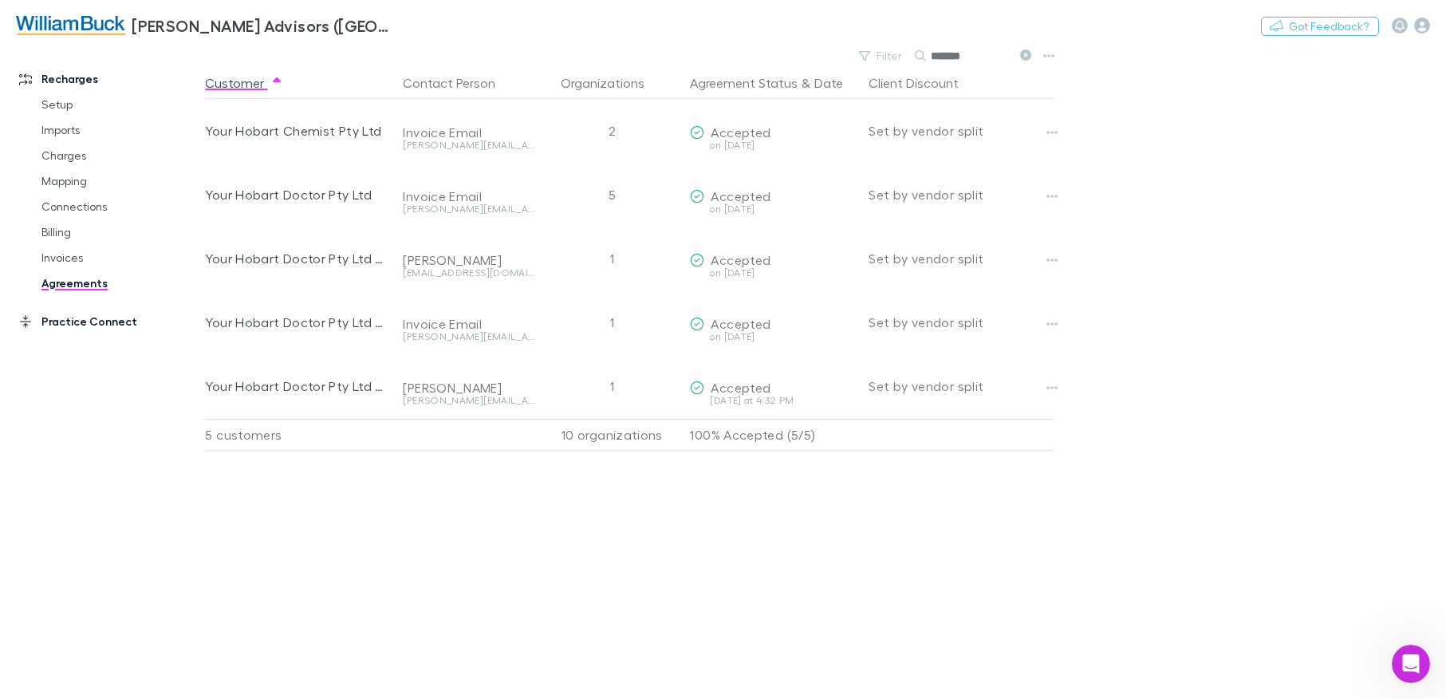
click at [26, 322] on icon at bounding box center [25, 321] width 13 height 13
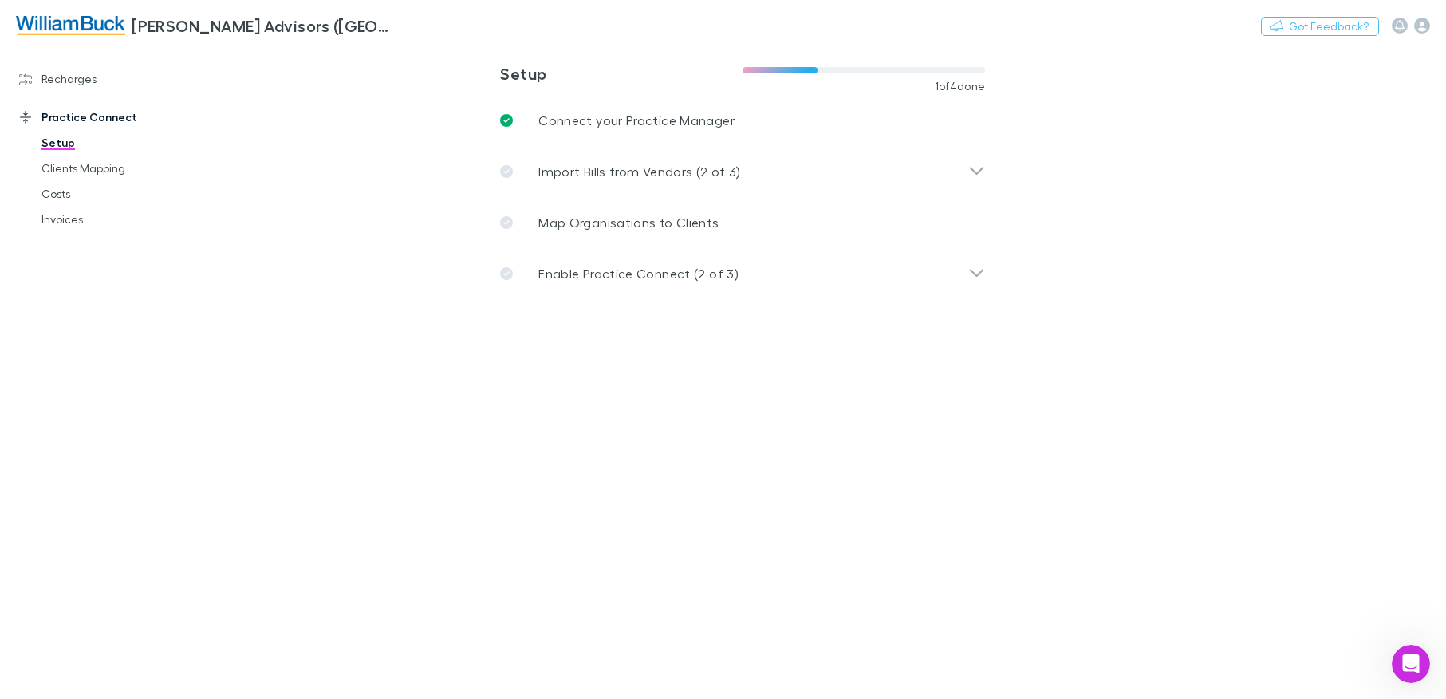
click at [20, 115] on icon at bounding box center [25, 117] width 13 height 13
click at [65, 82] on link "Recharges" at bounding box center [108, 79] width 211 height 26
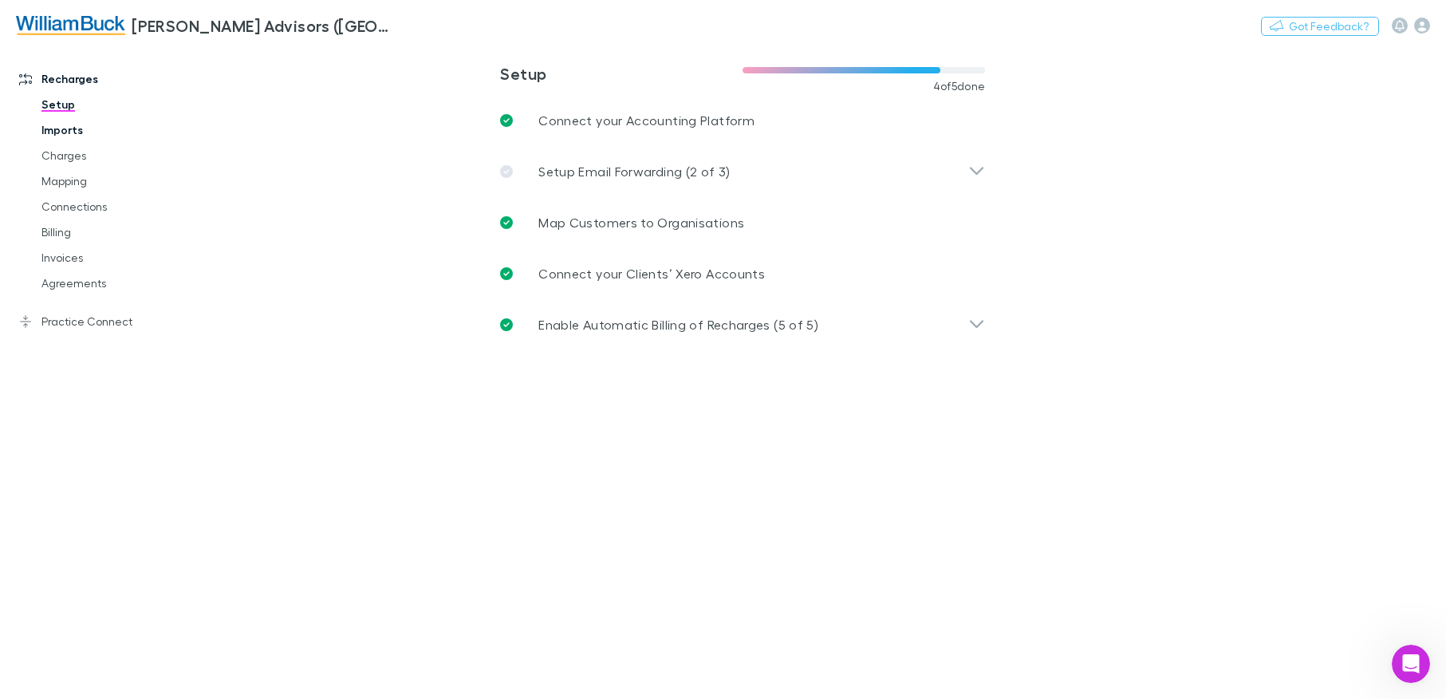
click at [76, 128] on link "Imports" at bounding box center [120, 130] width 188 height 26
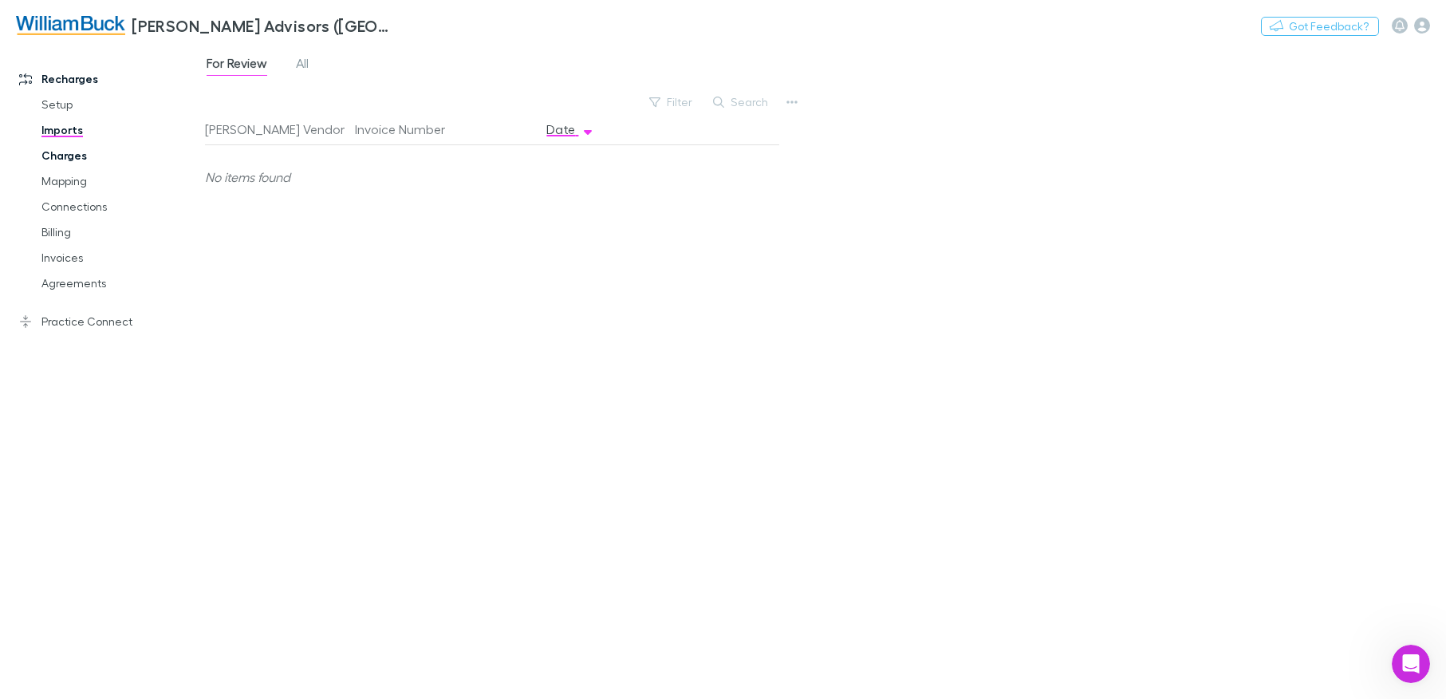
click at [74, 152] on link "Charges" at bounding box center [120, 156] width 188 height 26
click at [73, 183] on link "Mapping" at bounding box center [120, 181] width 188 height 26
click at [467, 62] on span "All" at bounding box center [470, 65] width 13 height 21
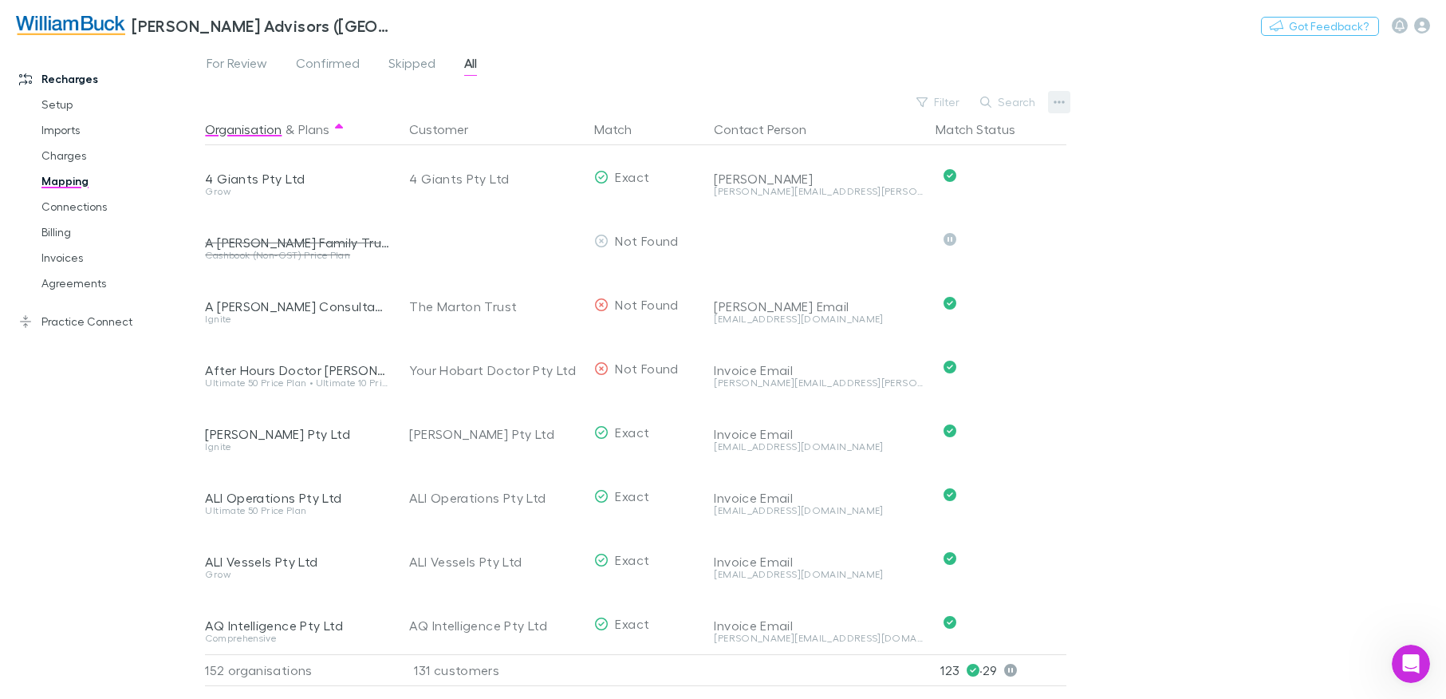
click at [1069, 102] on button "button" at bounding box center [1059, 102] width 22 height 22
